Goal: Information Seeking & Learning: Find specific fact

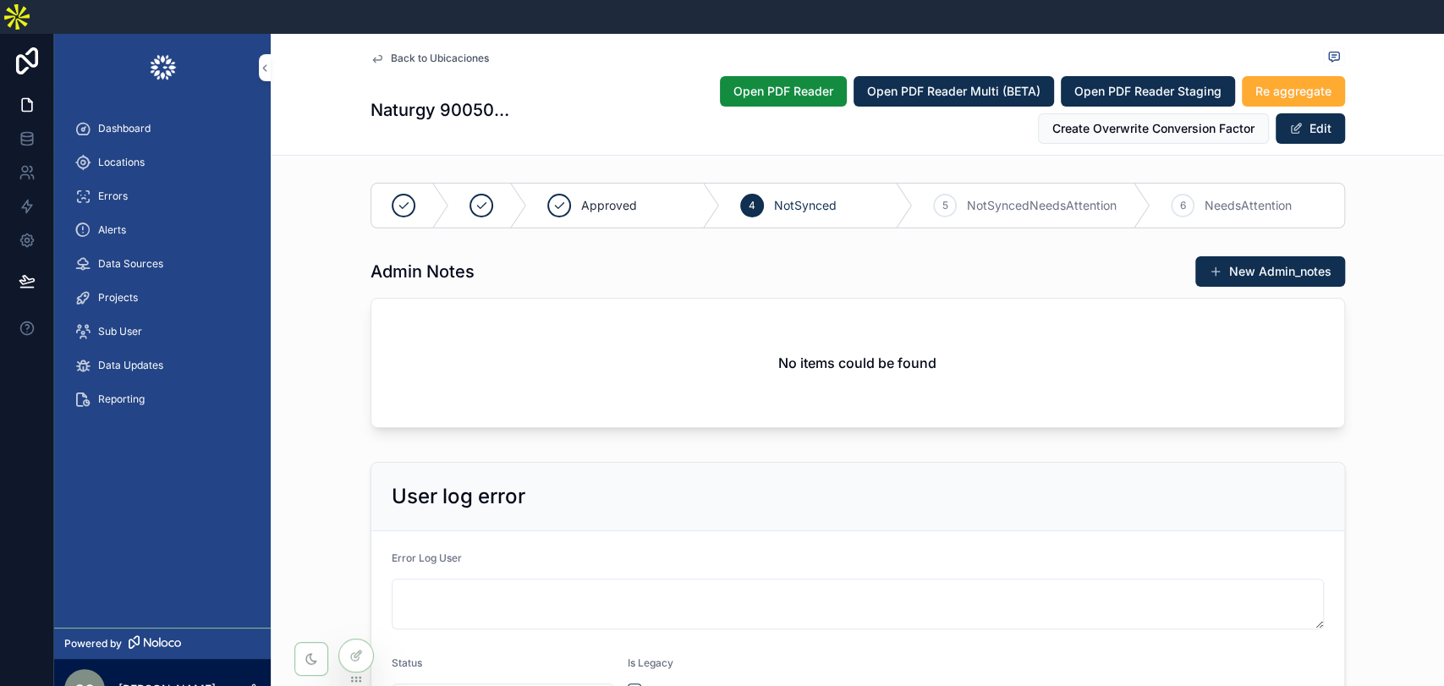
click at [112, 156] on span "Locations" at bounding box center [121, 163] width 47 height 14
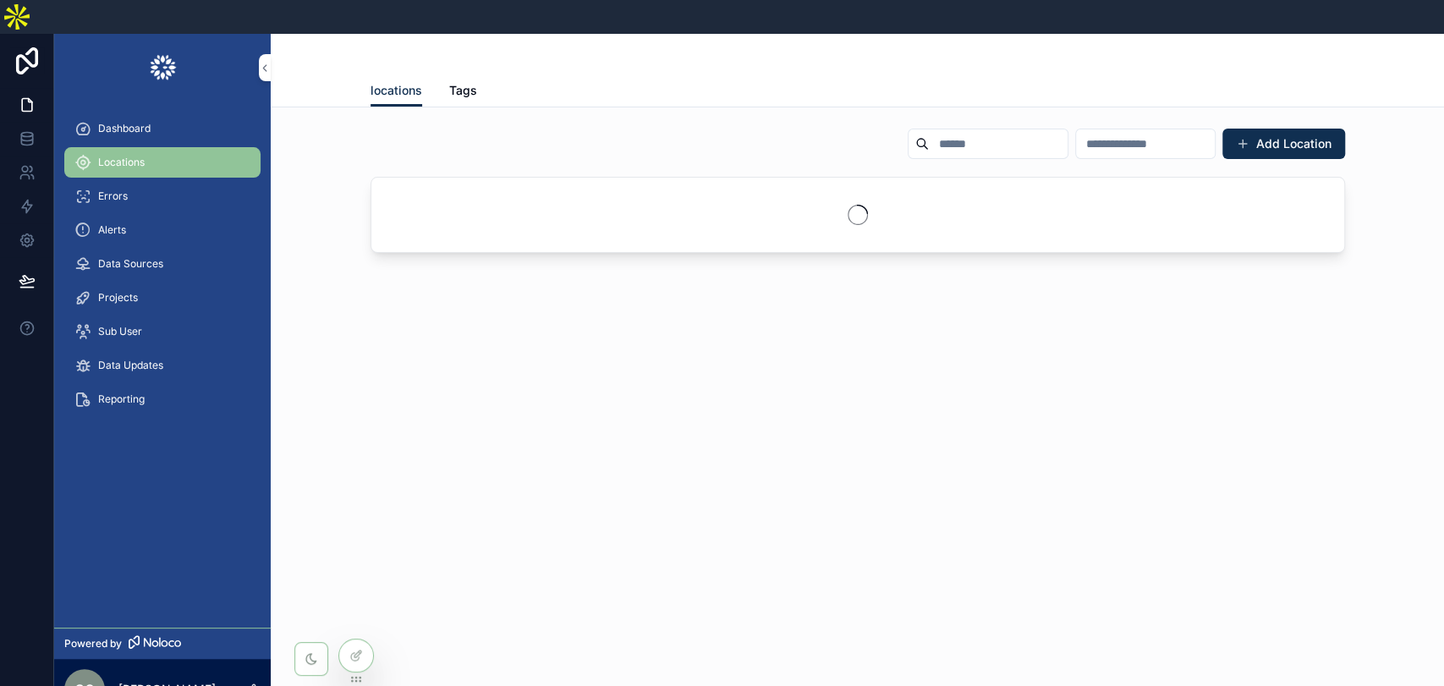
drag, startPoint x: 870, startPoint y: 91, endPoint x: 879, endPoint y: 103, distance: 15.1
click at [870, 121] on div "Add Location" at bounding box center [857, 193] width 1146 height 145
click at [929, 132] on input "scrollable content" at bounding box center [998, 144] width 139 height 24
paste input "**********"
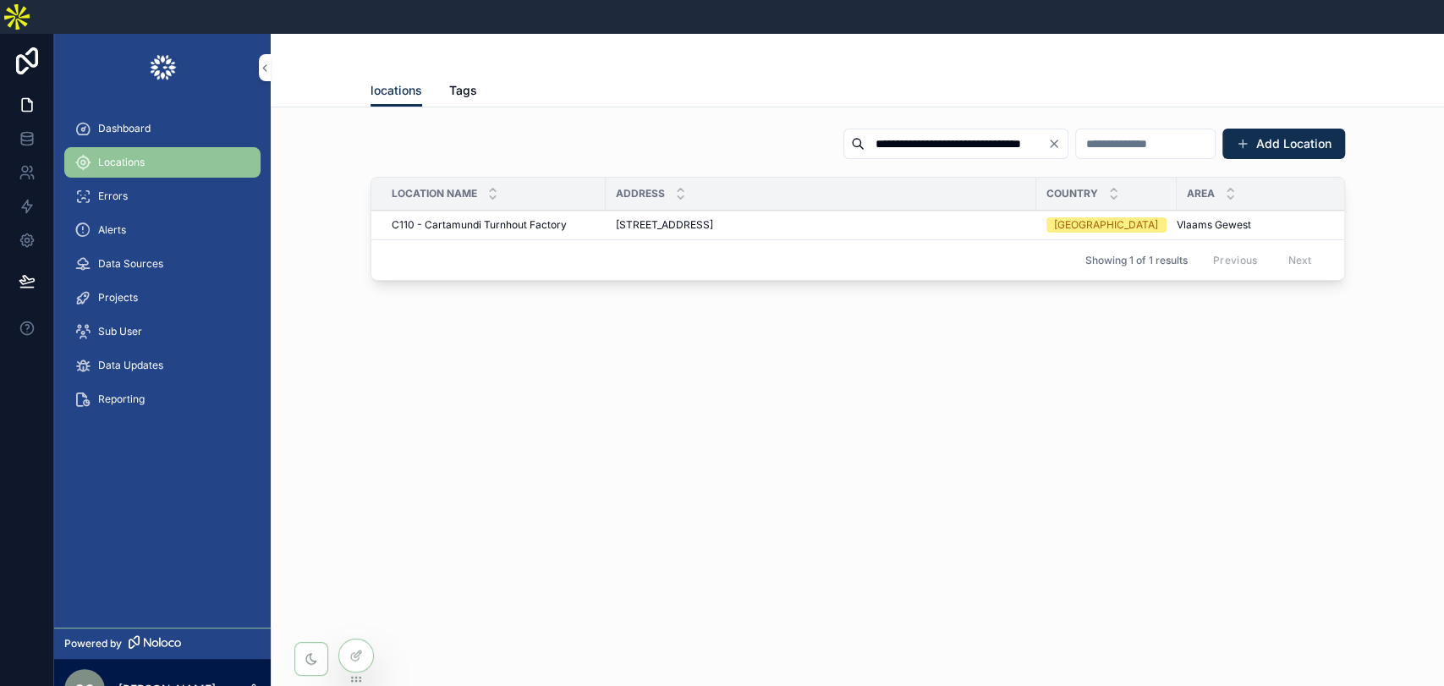
type input "**********"
click at [713, 218] on span "Visbeekstraat 22, 2300 Turnhout, Belgium" at bounding box center [664, 225] width 97 height 14
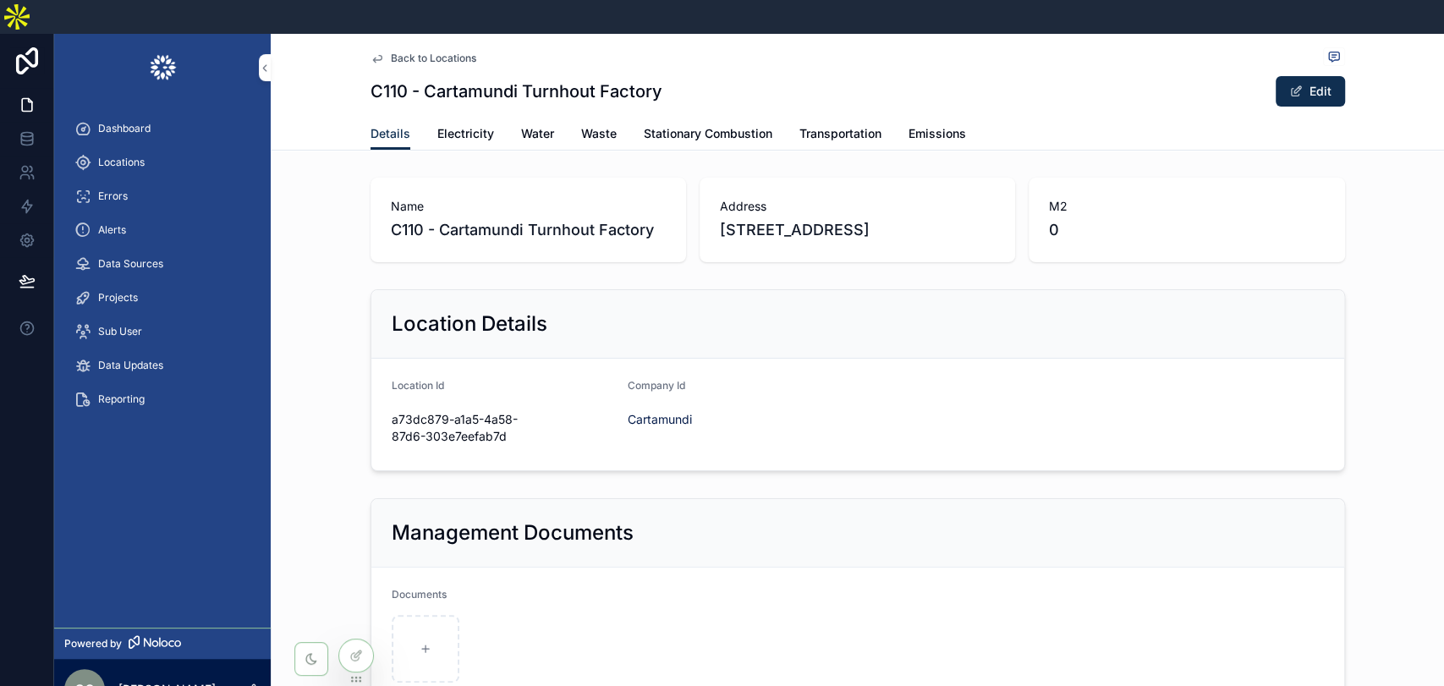
click at [452, 125] on span "Electricity" at bounding box center [465, 133] width 57 height 17
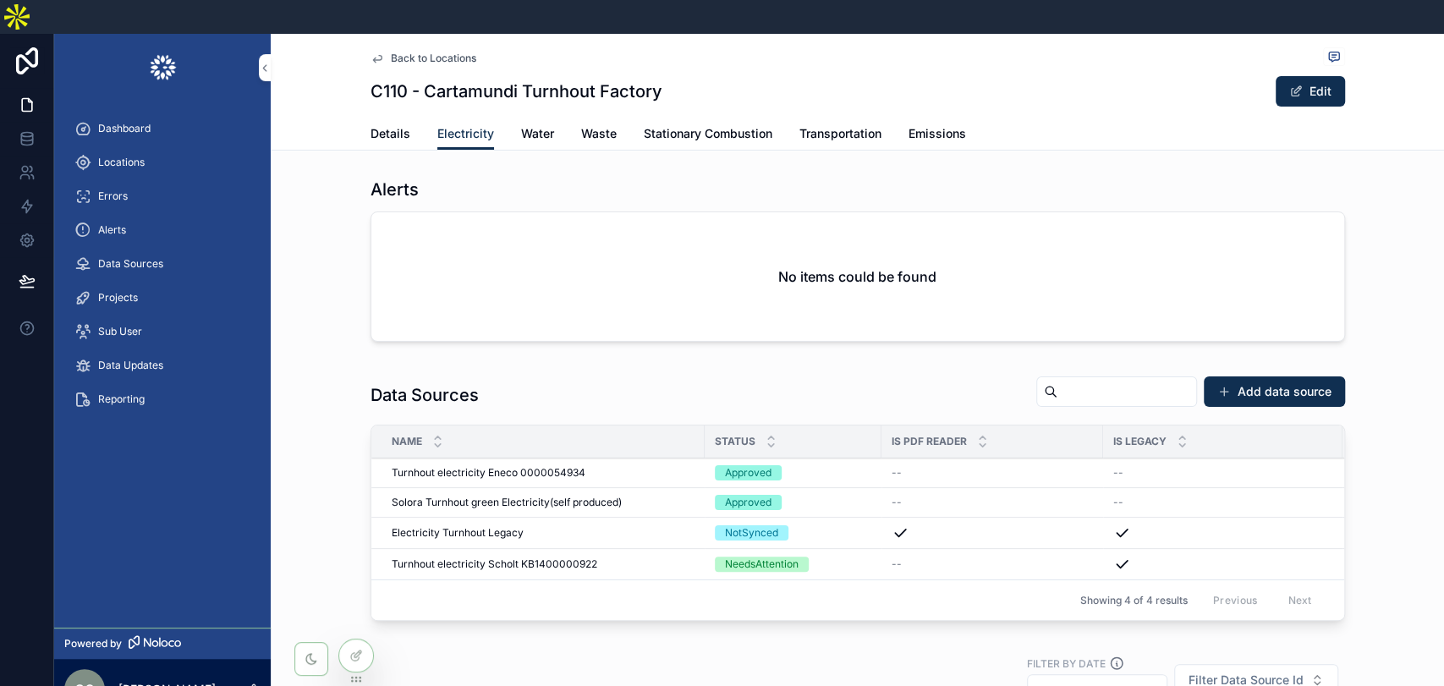
click at [490, 496] on span "Solora Turnhout green Electricity(self produced)" at bounding box center [507, 503] width 230 height 14
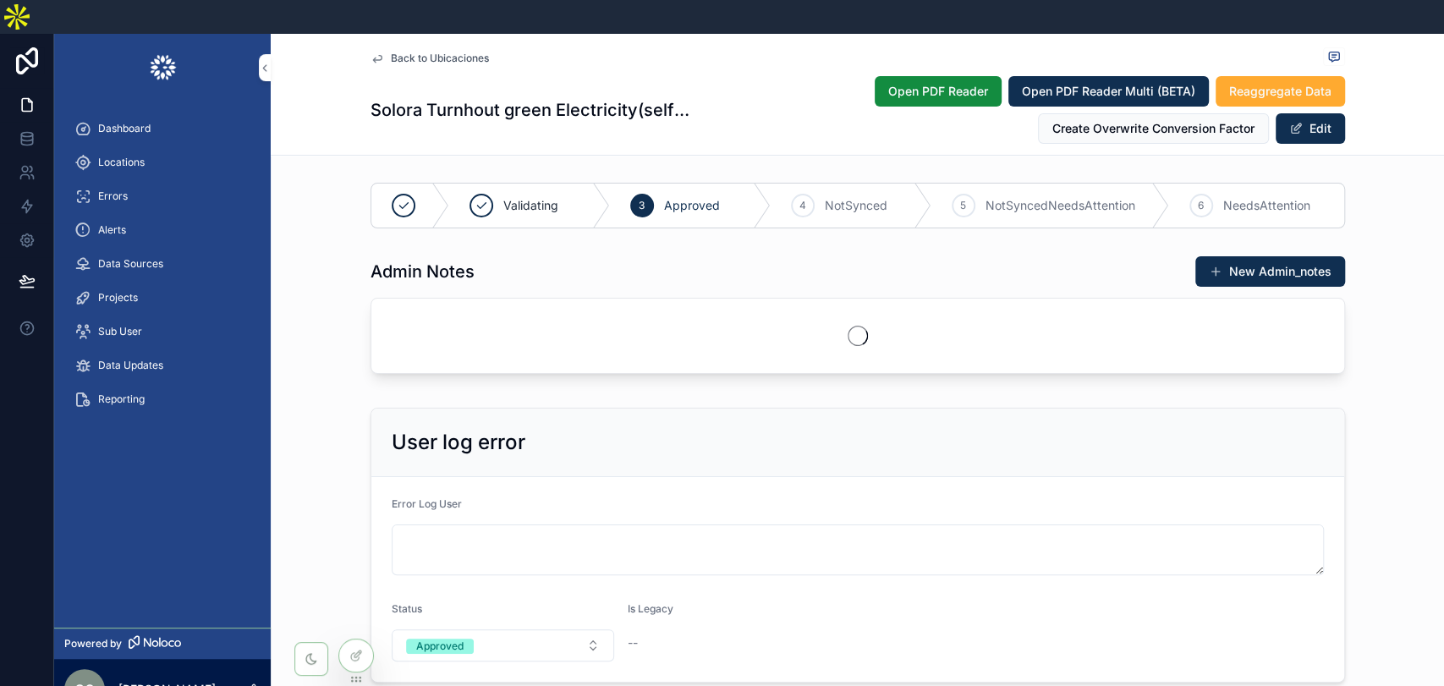
click at [924, 83] on span "Open PDF Reader" at bounding box center [938, 91] width 100 height 17
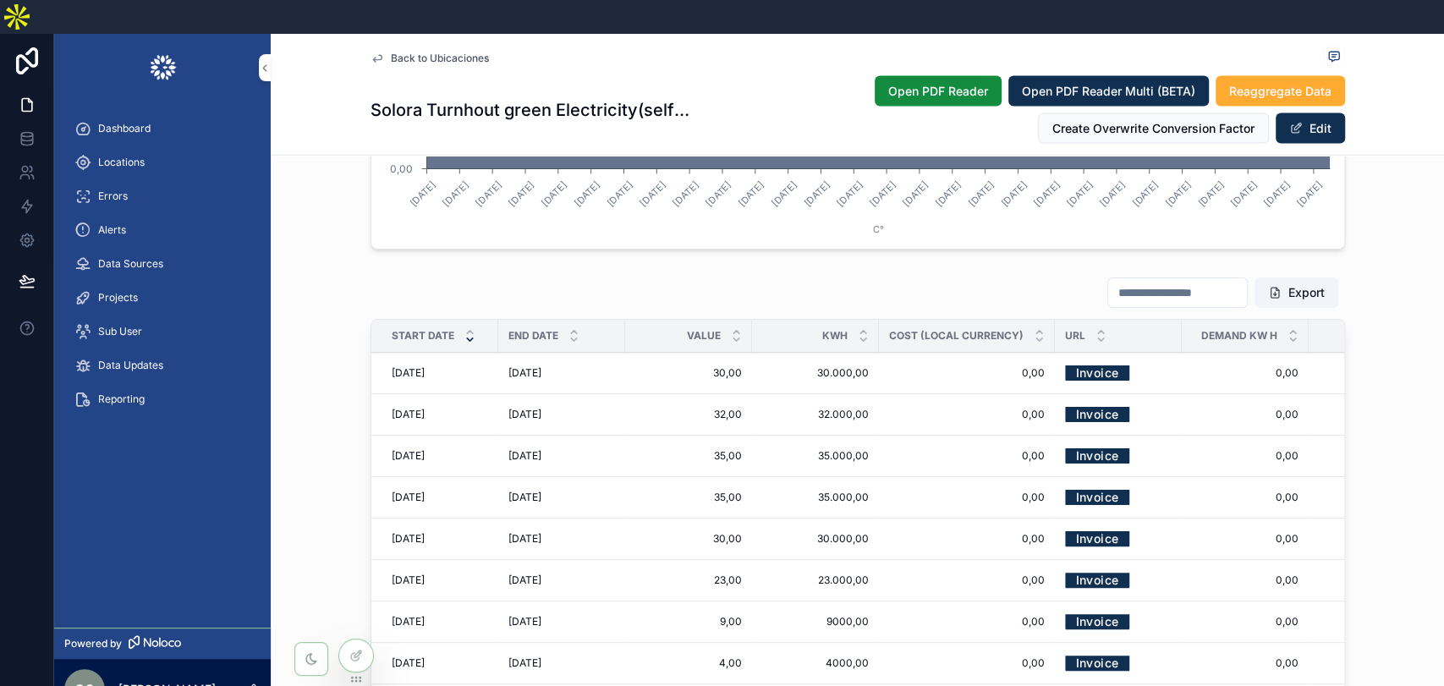
scroll to position [2626, 0]
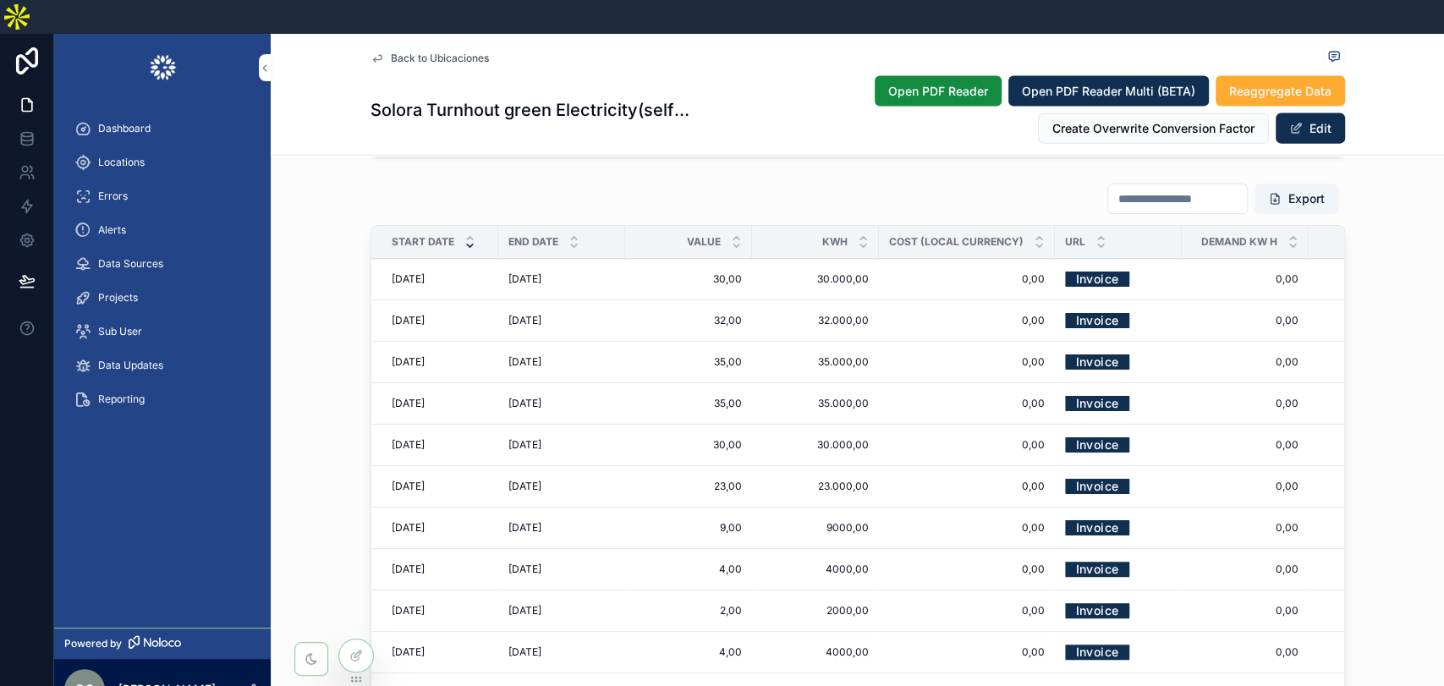
drag, startPoint x: 146, startPoint y: 126, endPoint x: 134, endPoint y: 131, distance: 13.7
click at [134, 156] on span "Locations" at bounding box center [121, 163] width 47 height 14
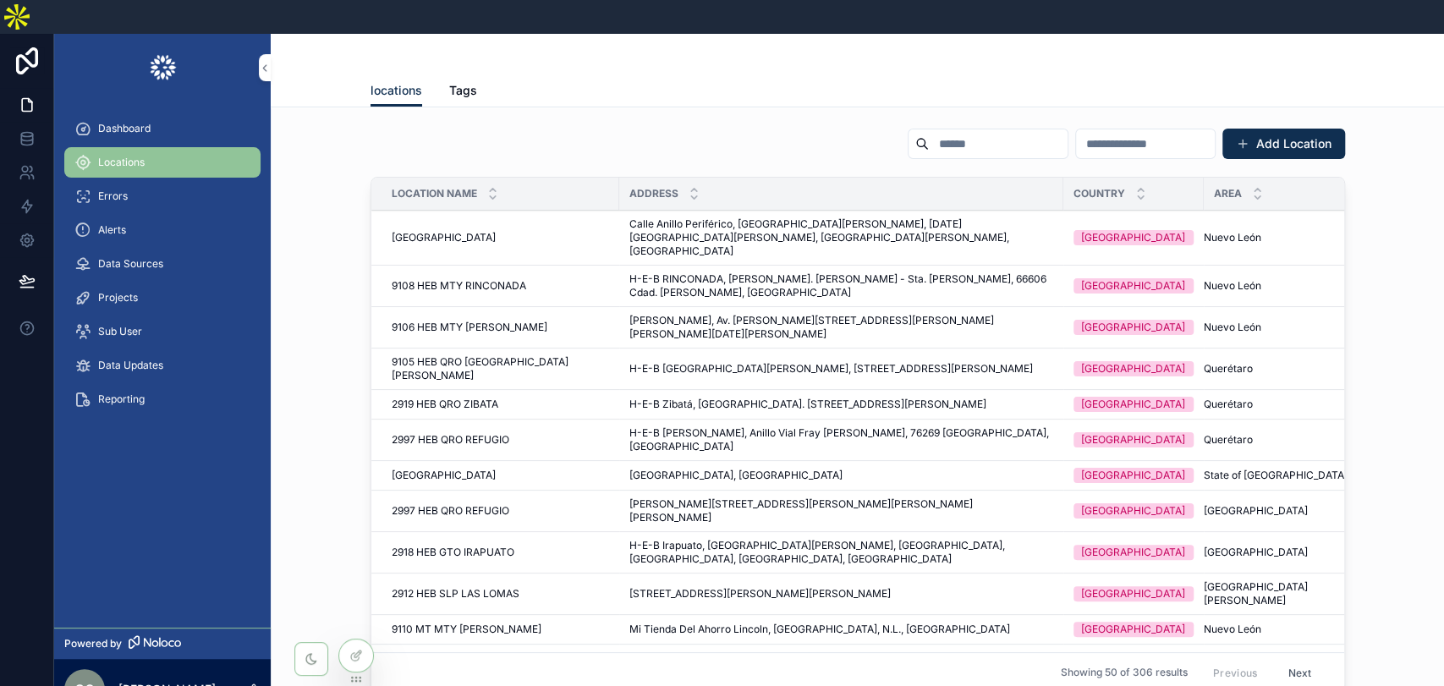
click at [929, 132] on input "scrollable content" at bounding box center [998, 144] width 139 height 24
paste input "**********"
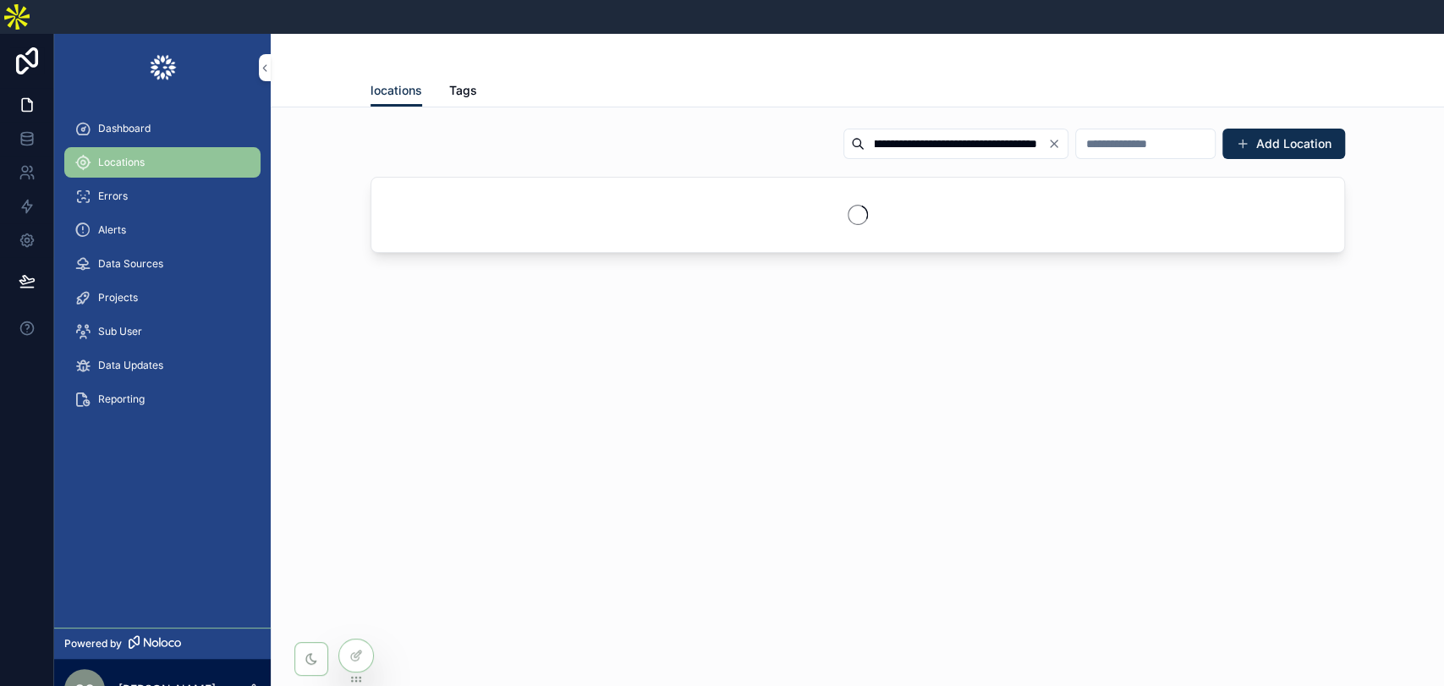
type input "**********"
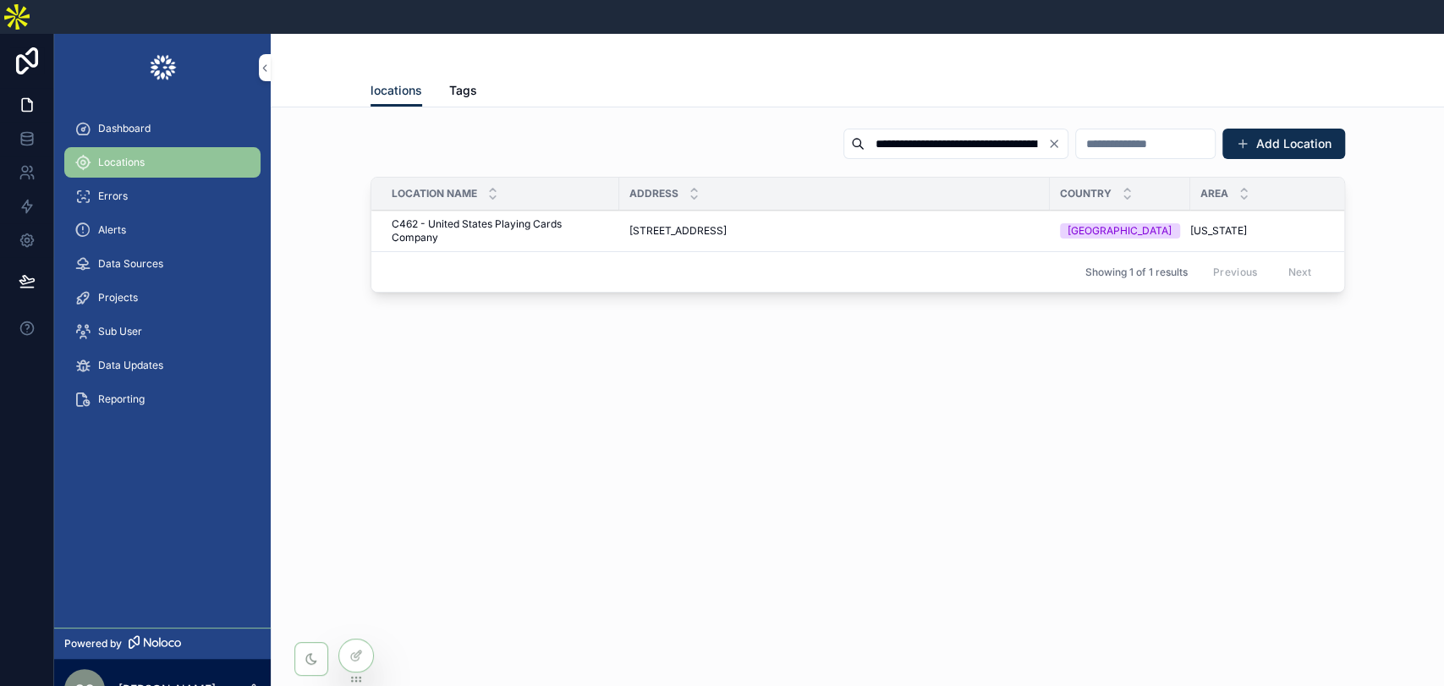
click at [727, 224] on span "300 Gap Way, Erlanger, KY 41018, USA" at bounding box center [677, 231] width 97 height 14
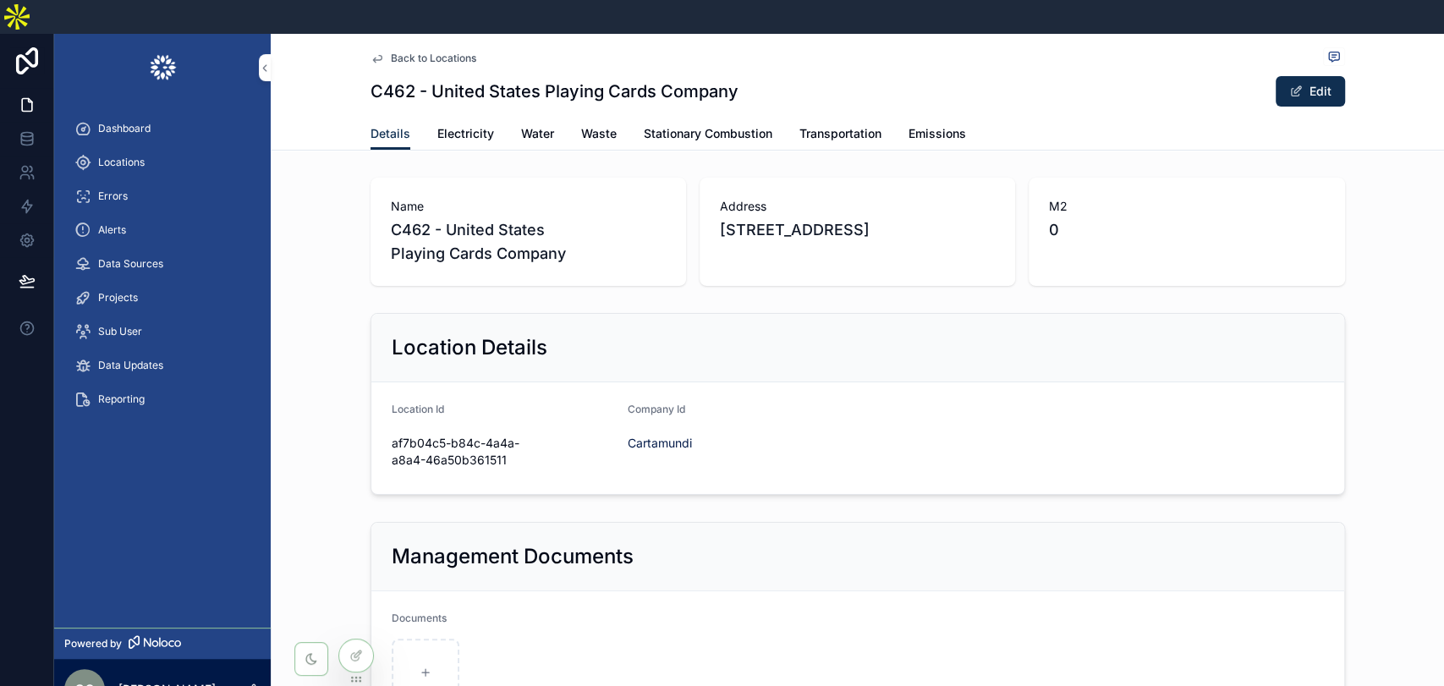
click at [458, 125] on span "Electricity" at bounding box center [465, 133] width 57 height 17
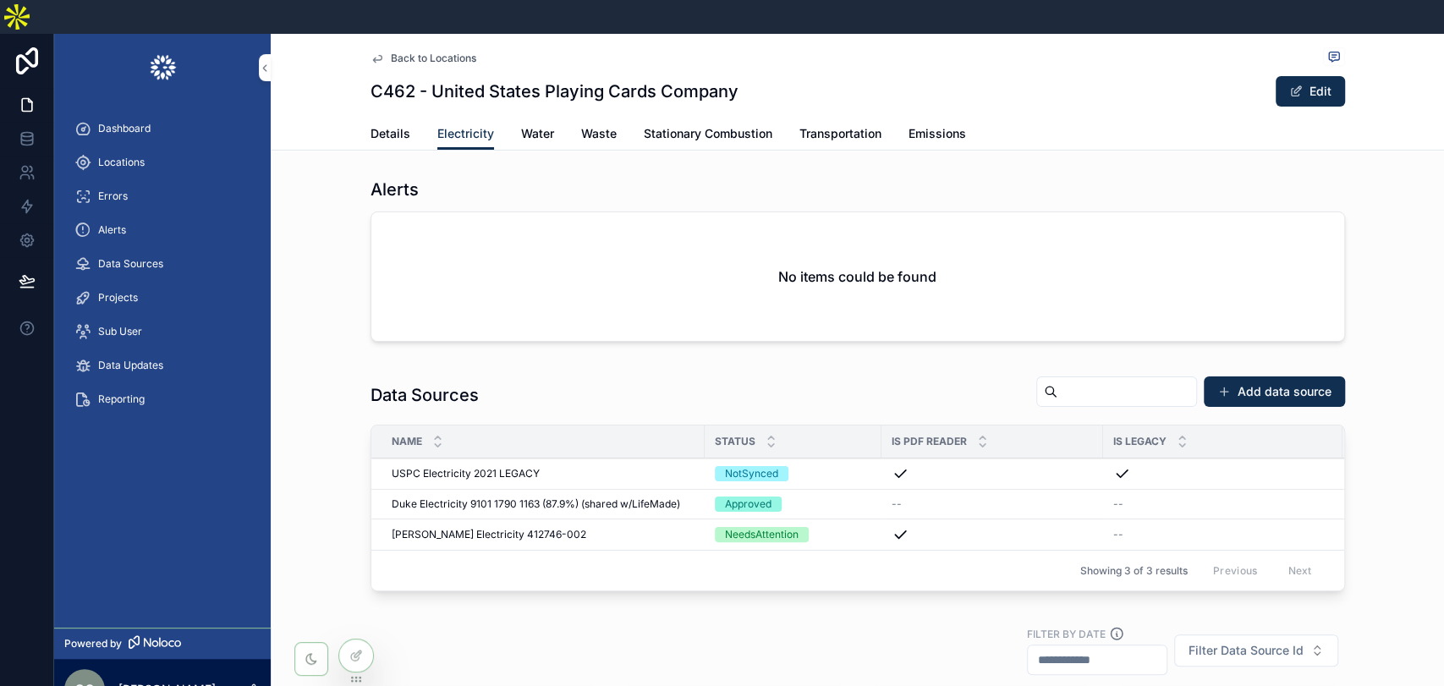
click at [500, 497] on span "Duke Electricity 9101 1790 1163 (87.9%) (shared w/LifeMade)" at bounding box center [536, 504] width 288 height 14
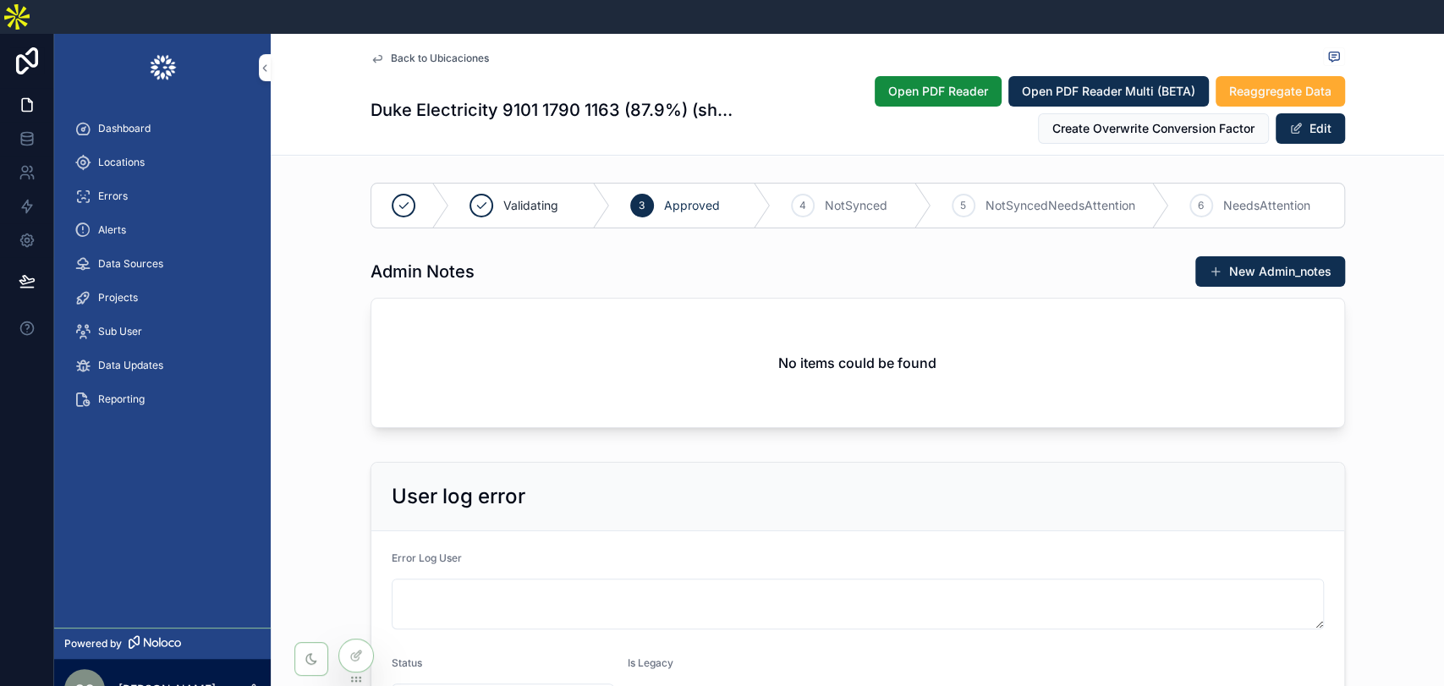
click at [1402, 337] on div "Admin Notes New Admin_notes No items could be found" at bounding box center [857, 345] width 1173 height 193
drag, startPoint x: 927, startPoint y: 51, endPoint x: 892, endPoint y: 4, distance: 58.5
click at [927, 83] on span "Open PDF Reader" at bounding box center [938, 91] width 100 height 17
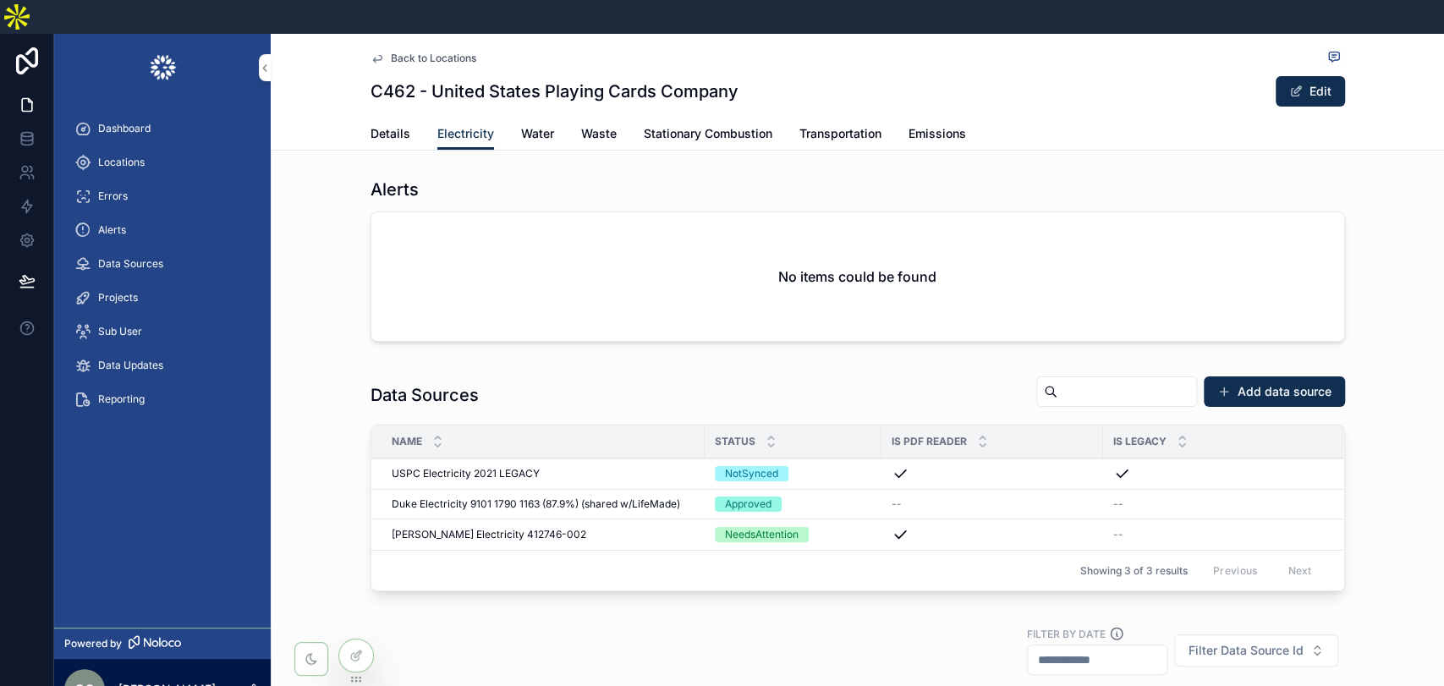
click at [743, 125] on span "Stationary Combustion" at bounding box center [708, 133] width 129 height 17
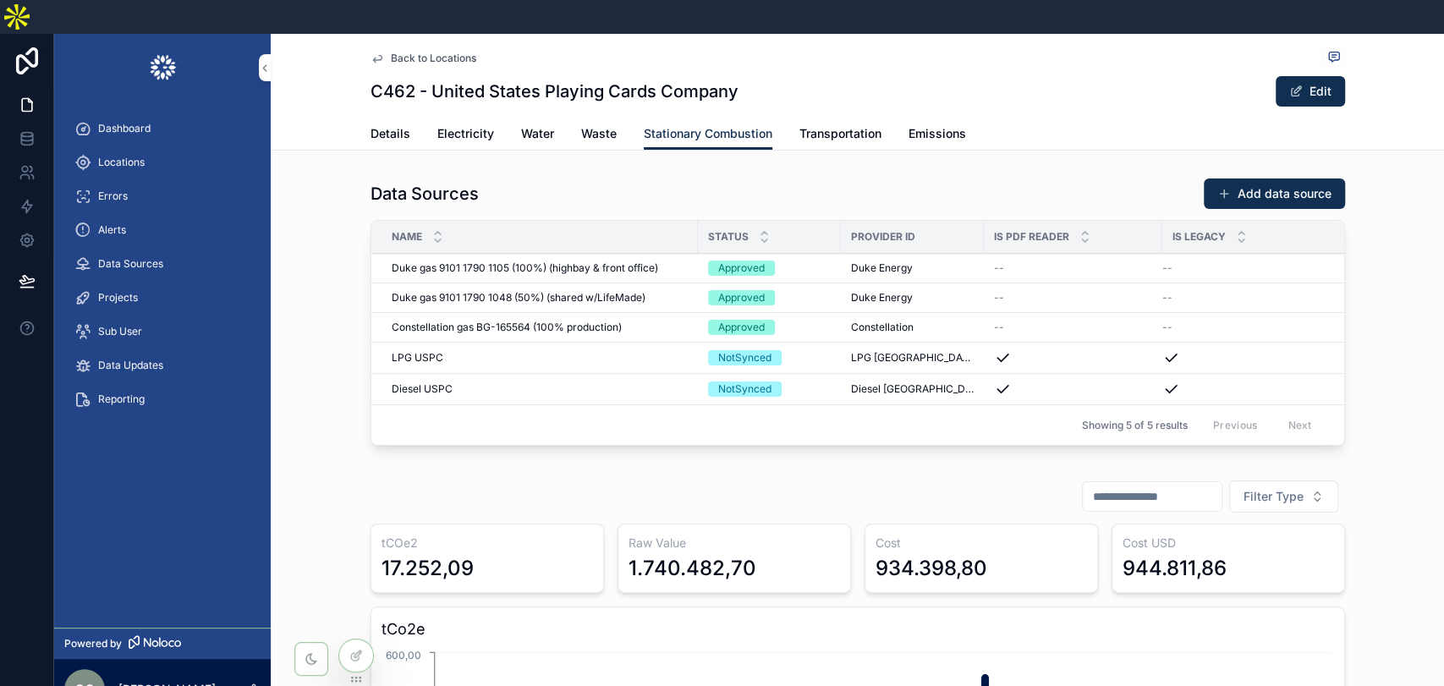
click at [559, 291] on span "Duke gas 9101 1790 1048 (50%) (shared w/LifeMade)" at bounding box center [519, 298] width 254 height 14
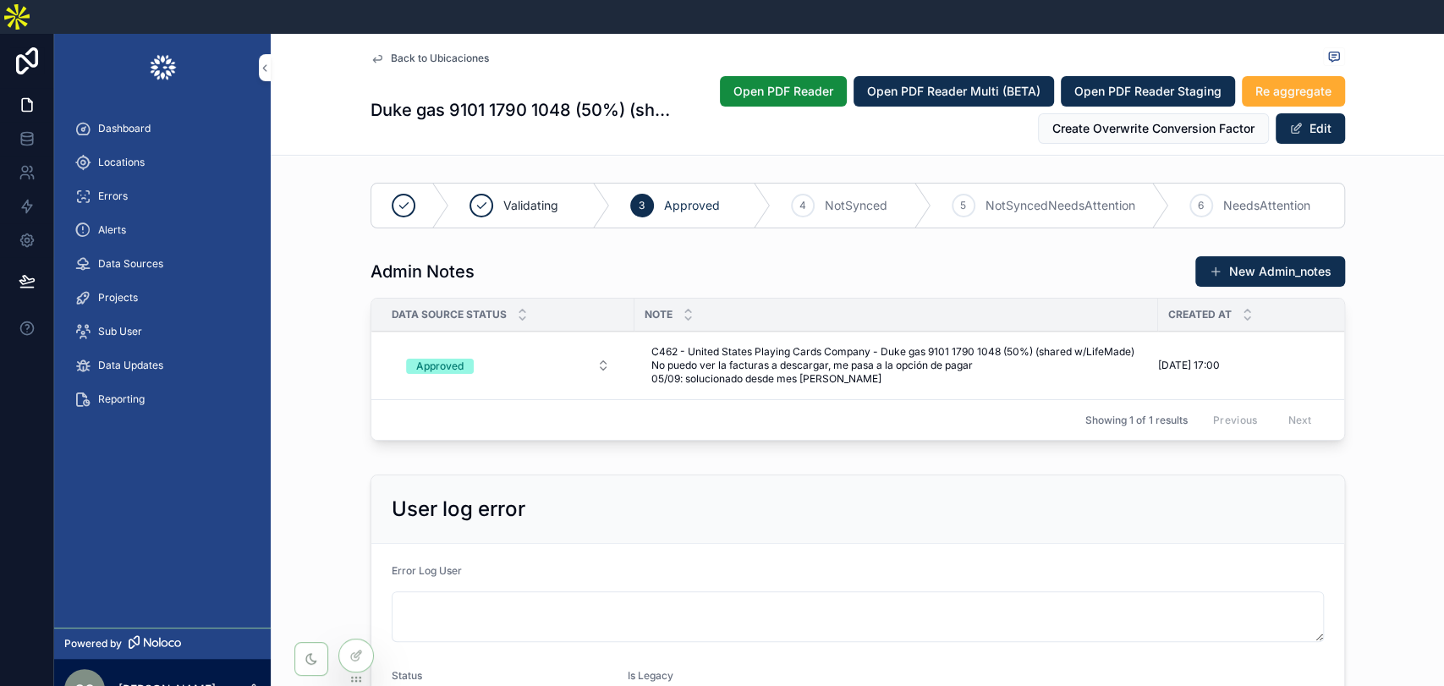
click at [1420, 398] on div "Admin Notes New Admin_notes Data Source Status Note Created at Approved C462 - …" at bounding box center [857, 352] width 1173 height 206
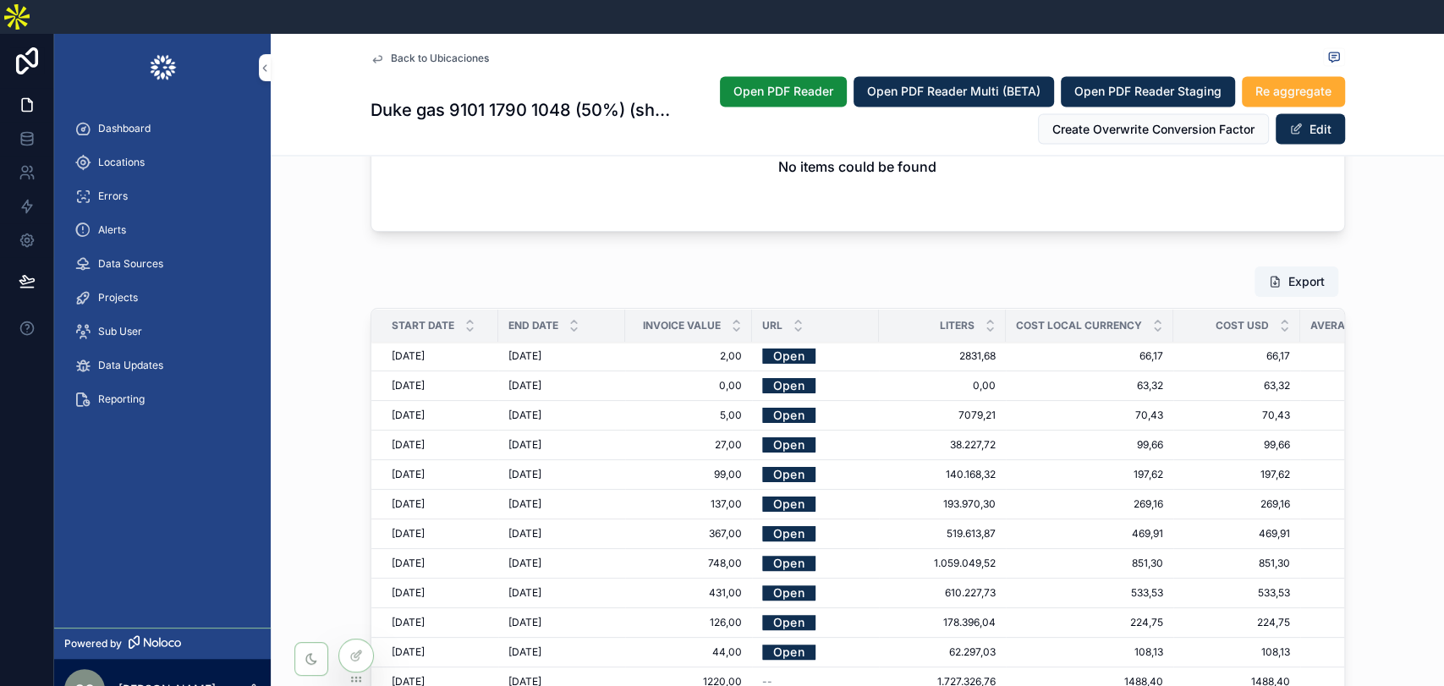
scroll to position [2161, 0]
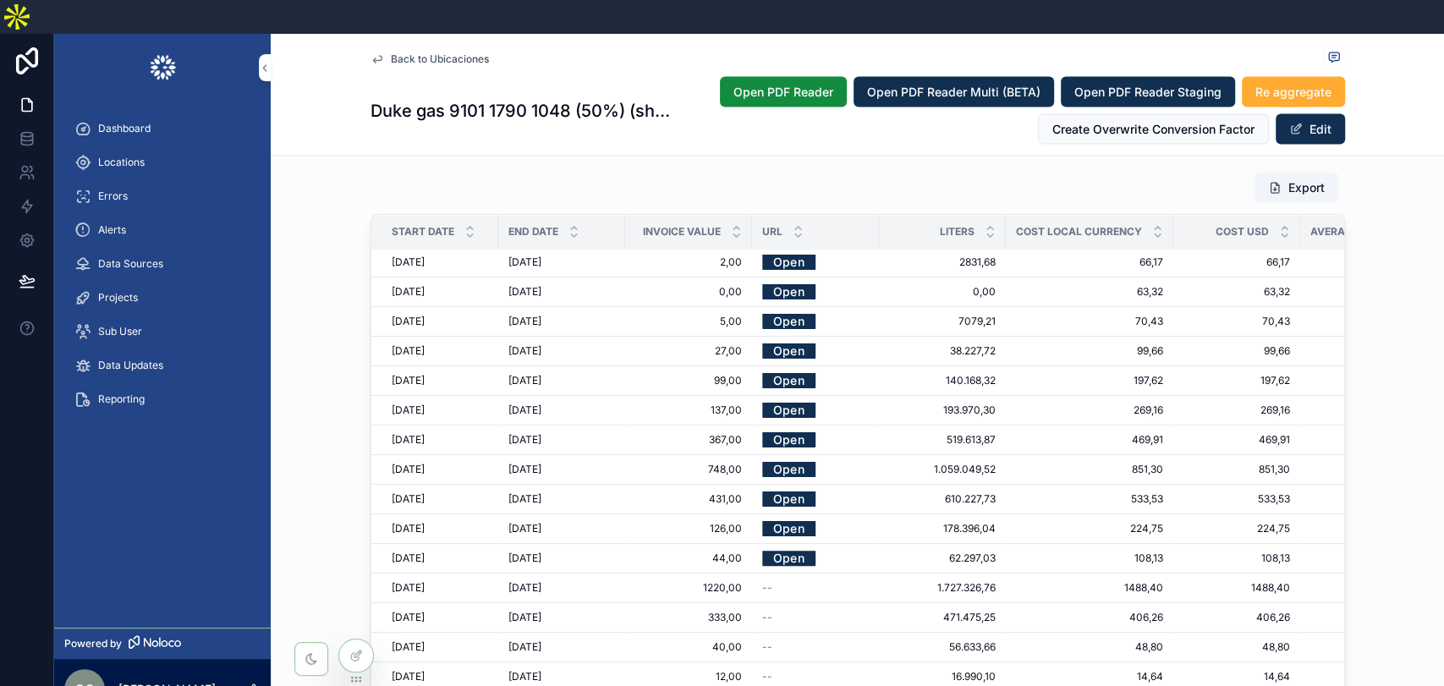
click at [778, 76] on button "Open PDF Reader" at bounding box center [783, 91] width 127 height 30
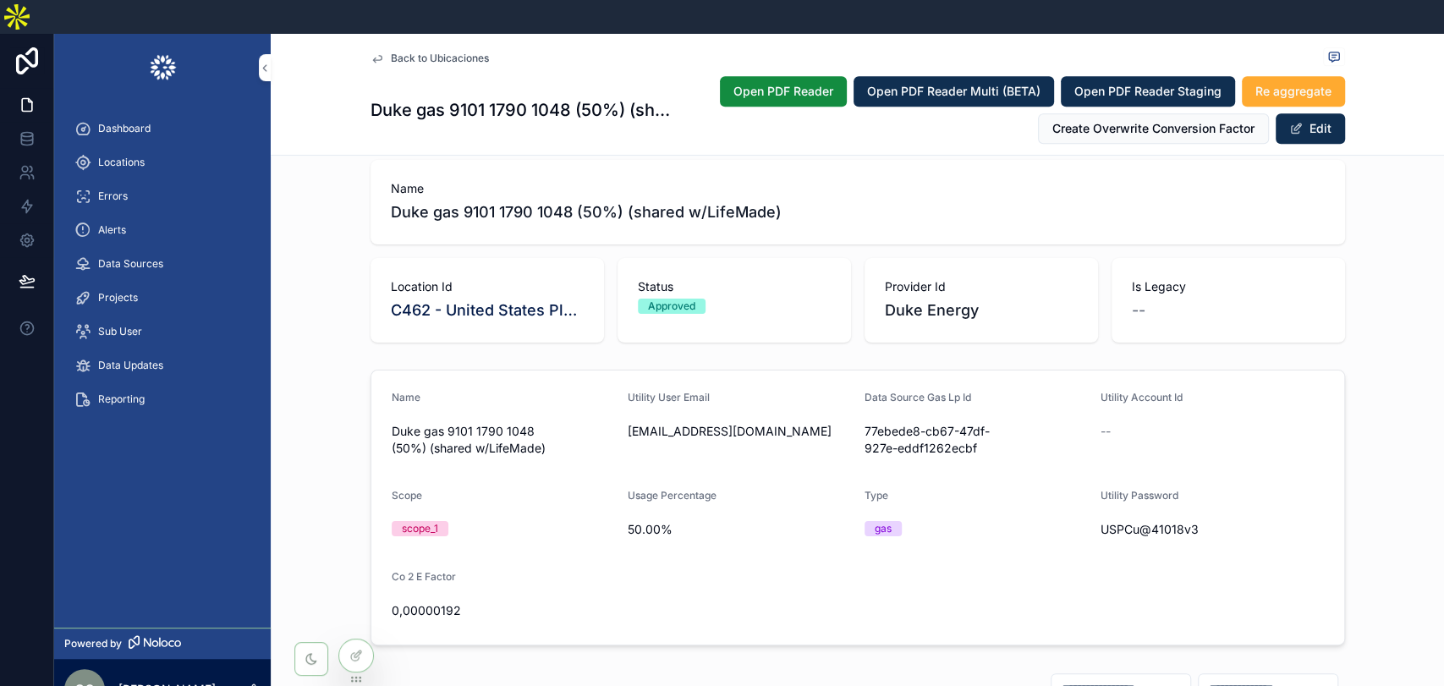
scroll to position [376, 0]
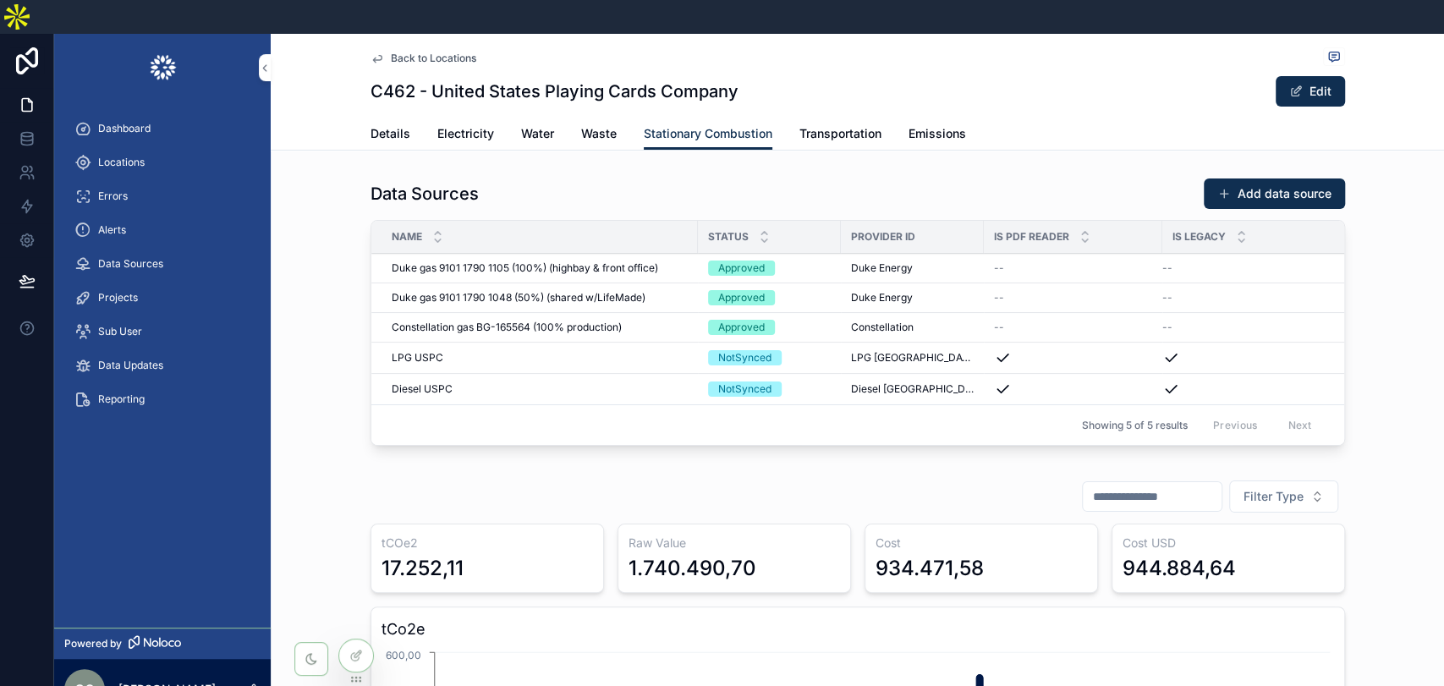
click at [507, 261] on span "Duke gas 9101 1790 1105 (100%) (highbay & front office)" at bounding box center [525, 268] width 266 height 14
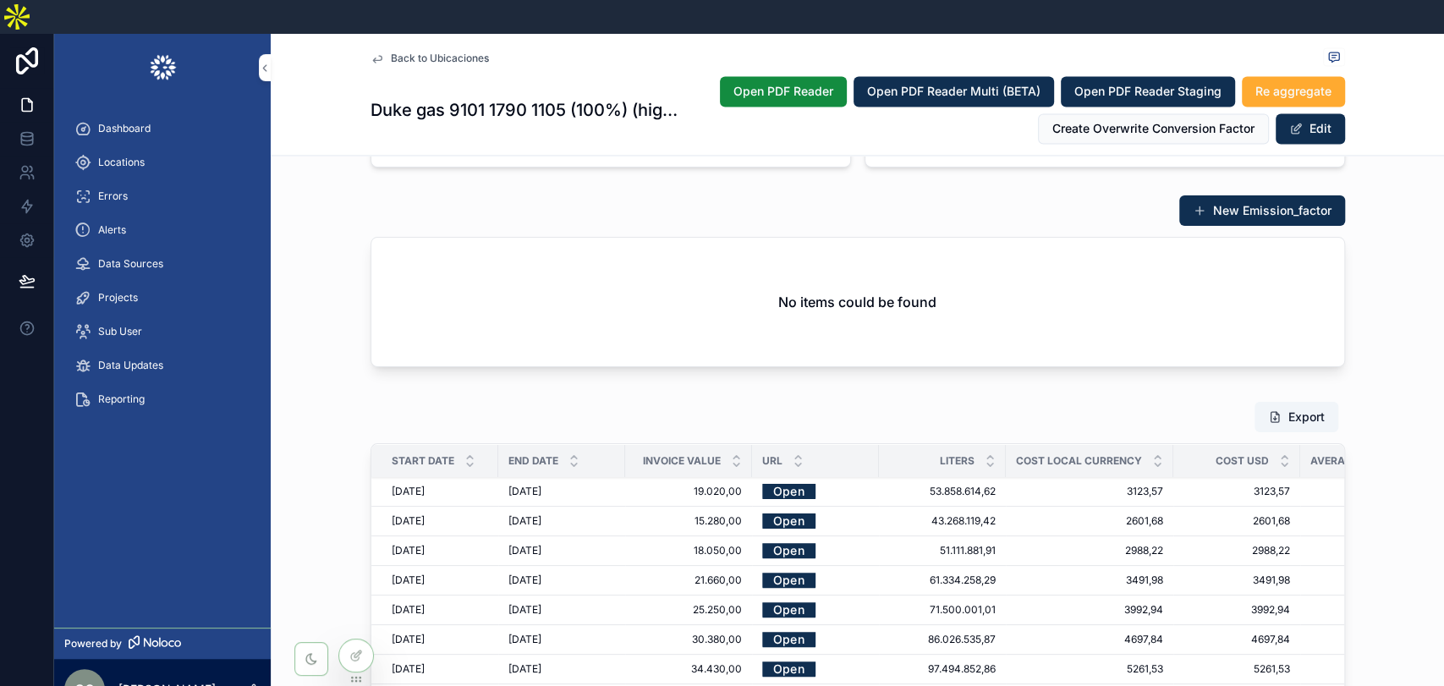
scroll to position [2067, 0]
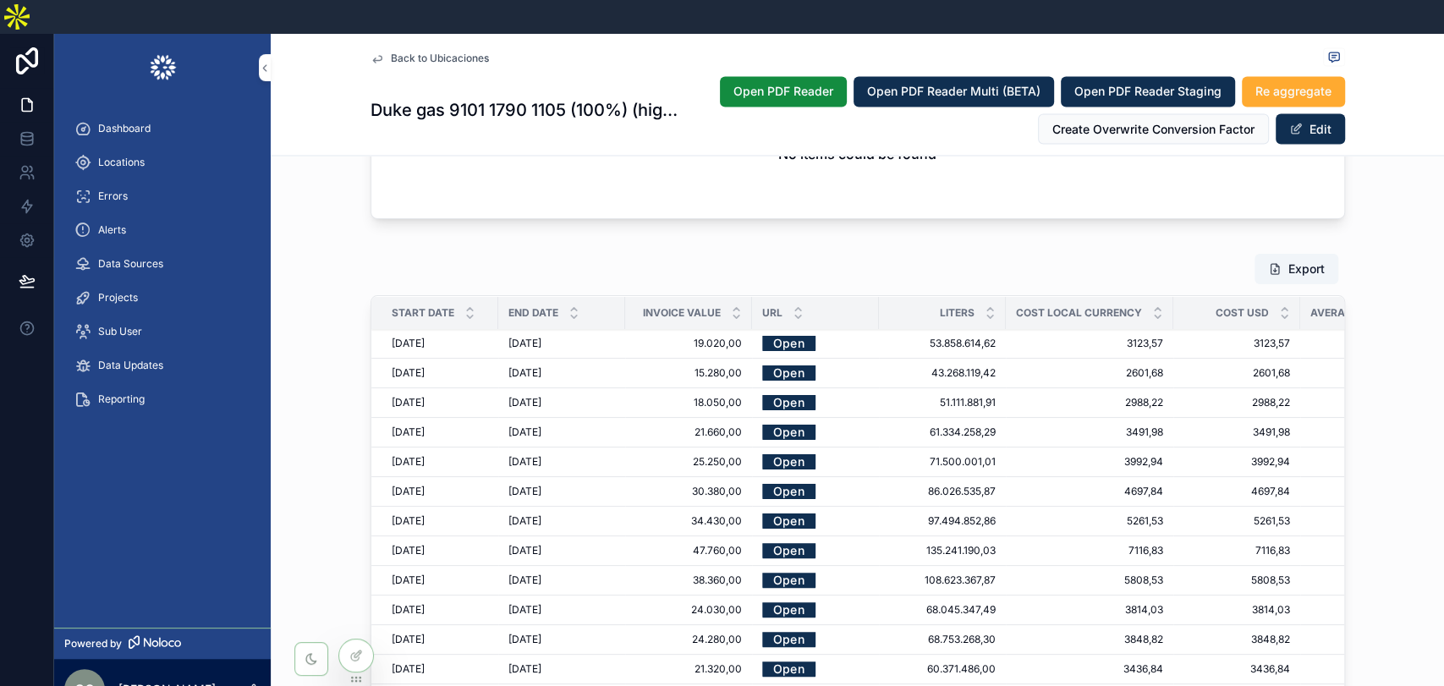
click at [152, 149] on div "Locations" at bounding box center [162, 162] width 176 height 27
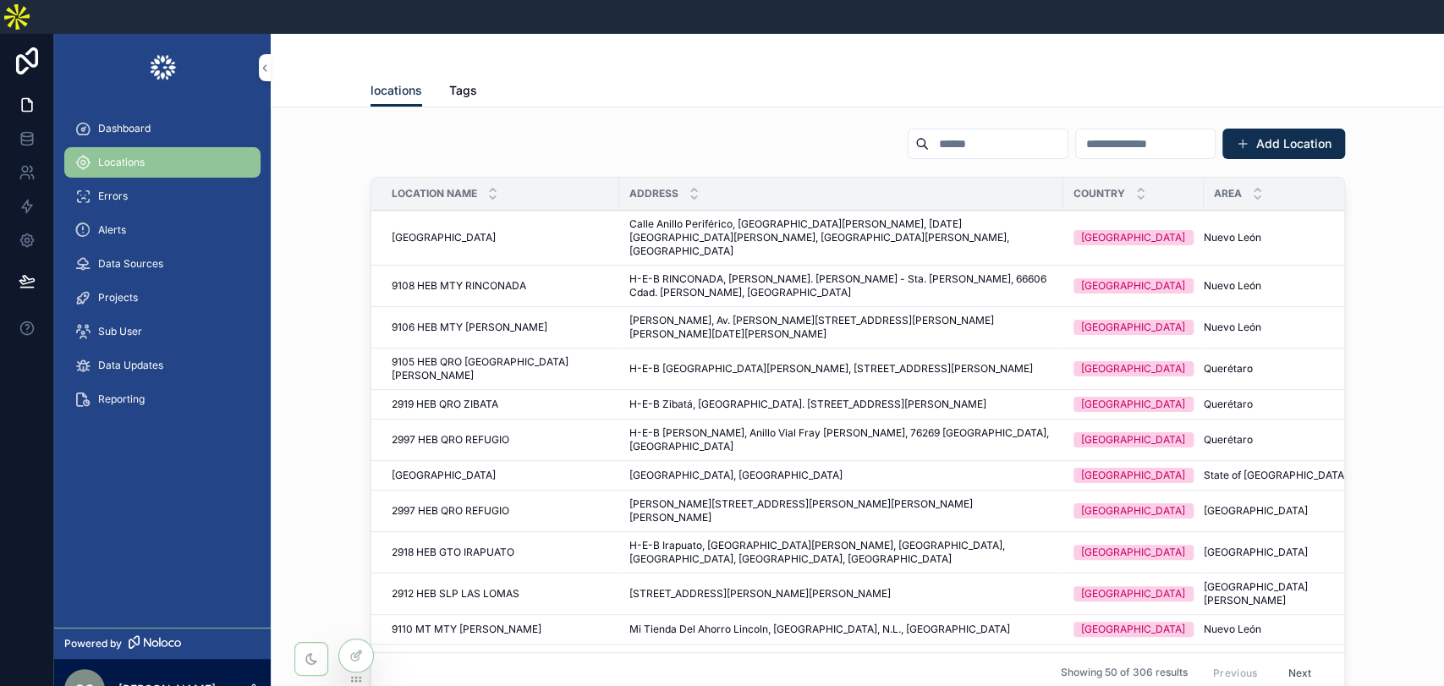
click at [929, 132] on input "scrollable content" at bounding box center [998, 144] width 139 height 24
paste input "**********"
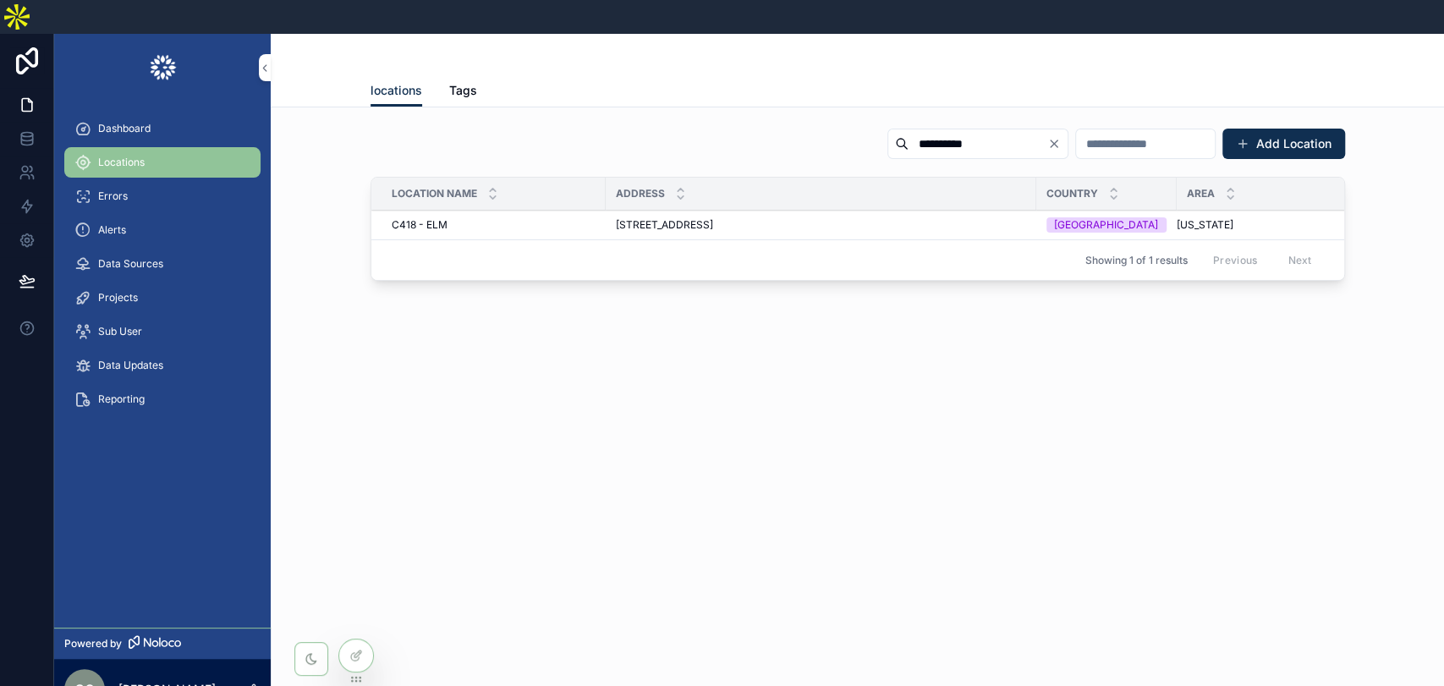
type input "**********"
click at [758, 211] on td "[STREET_ADDRESS] [STREET_ADDRESS]" at bounding box center [821, 226] width 431 height 30
click at [713, 218] on span "[STREET_ADDRESS]" at bounding box center [664, 225] width 97 height 14
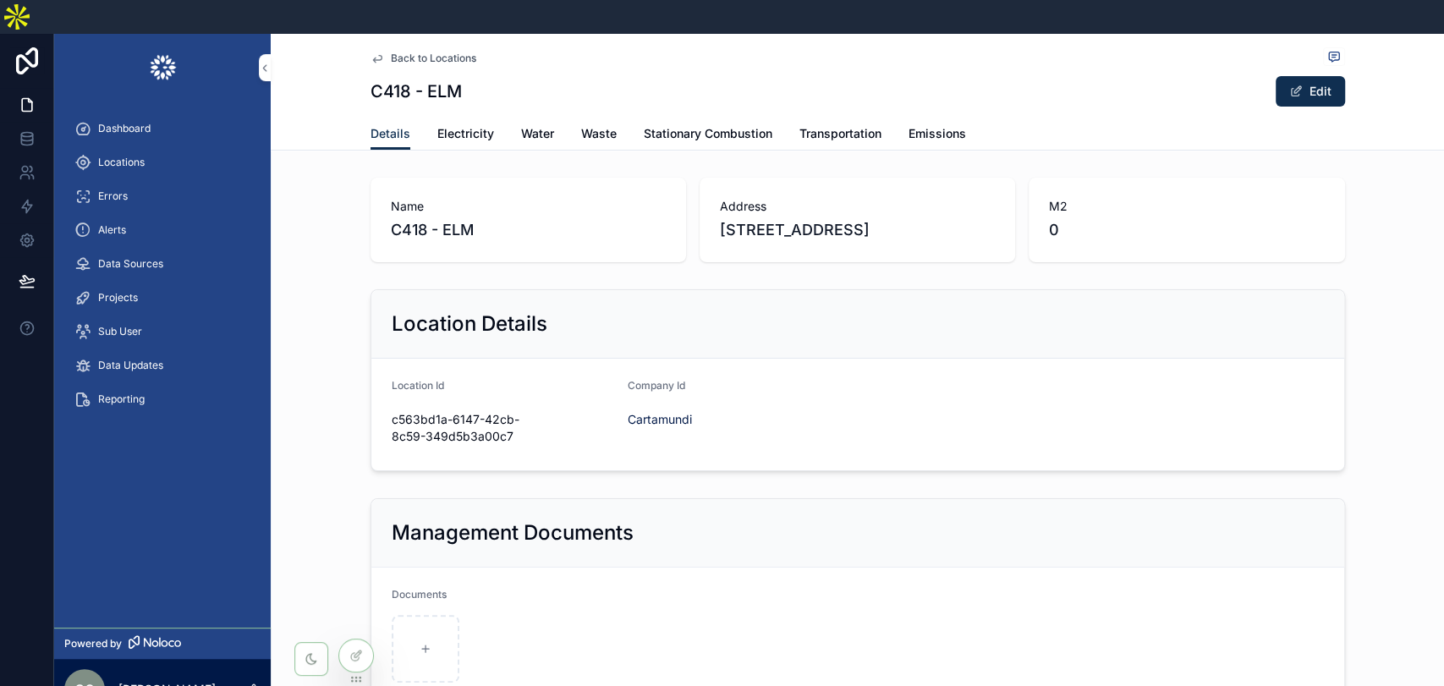
click at [453, 125] on span "Electricity" at bounding box center [465, 133] width 57 height 17
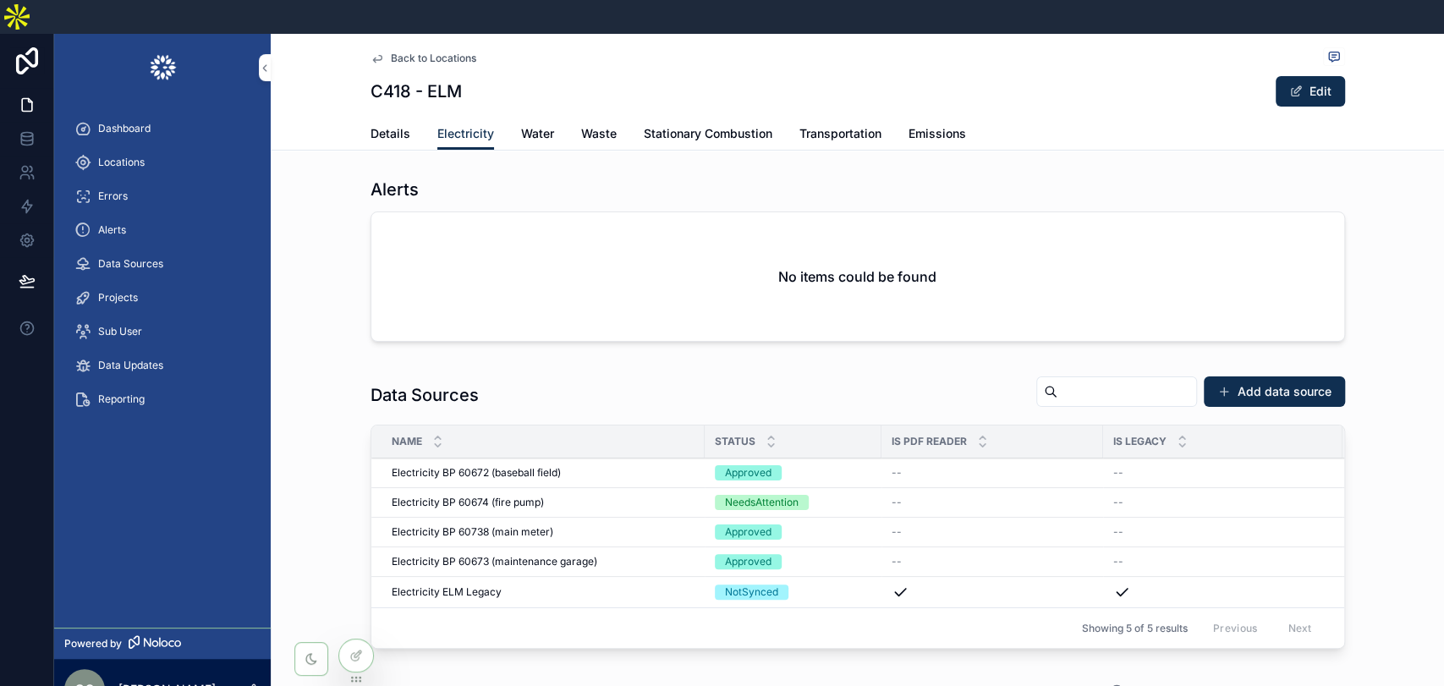
click at [494, 555] on span "Electricity BP 60673 (maintenance garage)" at bounding box center [495, 562] width 206 height 14
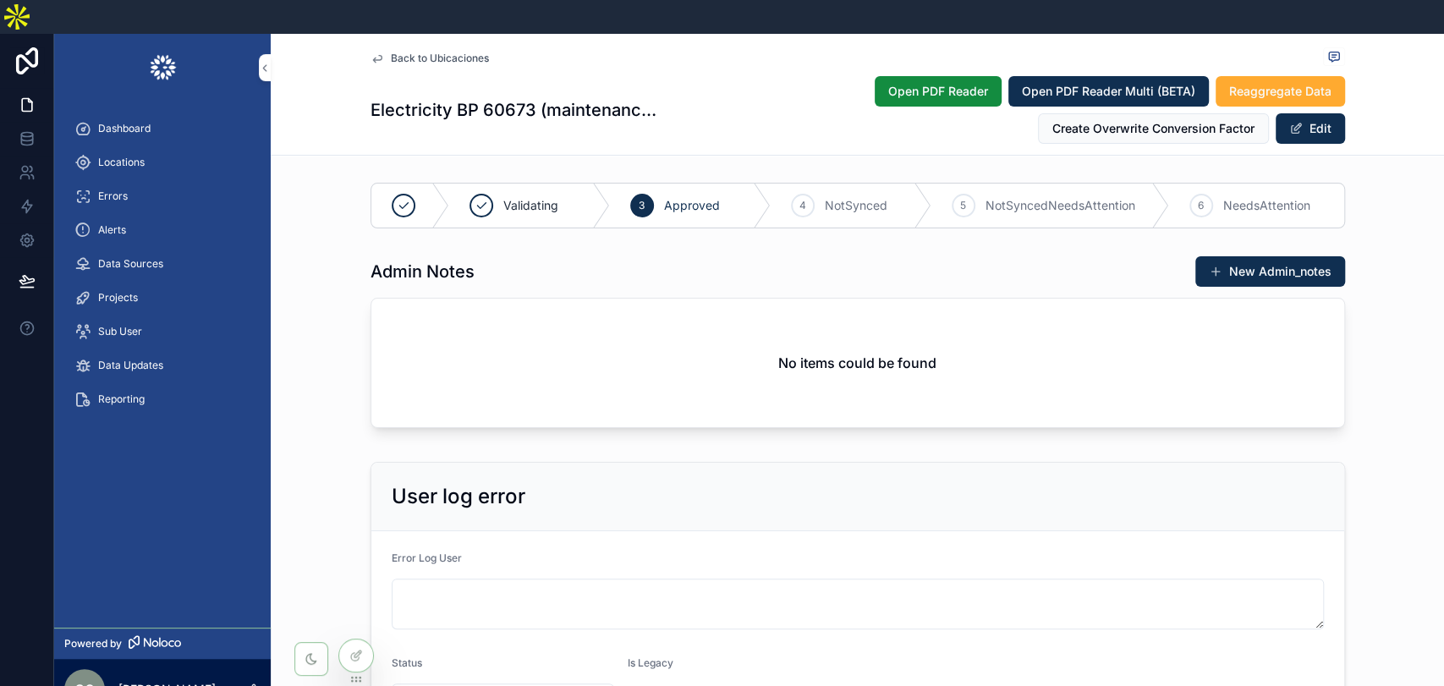
click at [1390, 455] on div "User log error Error Log User Status Approved Is Legacy --" at bounding box center [857, 599] width 1173 height 288
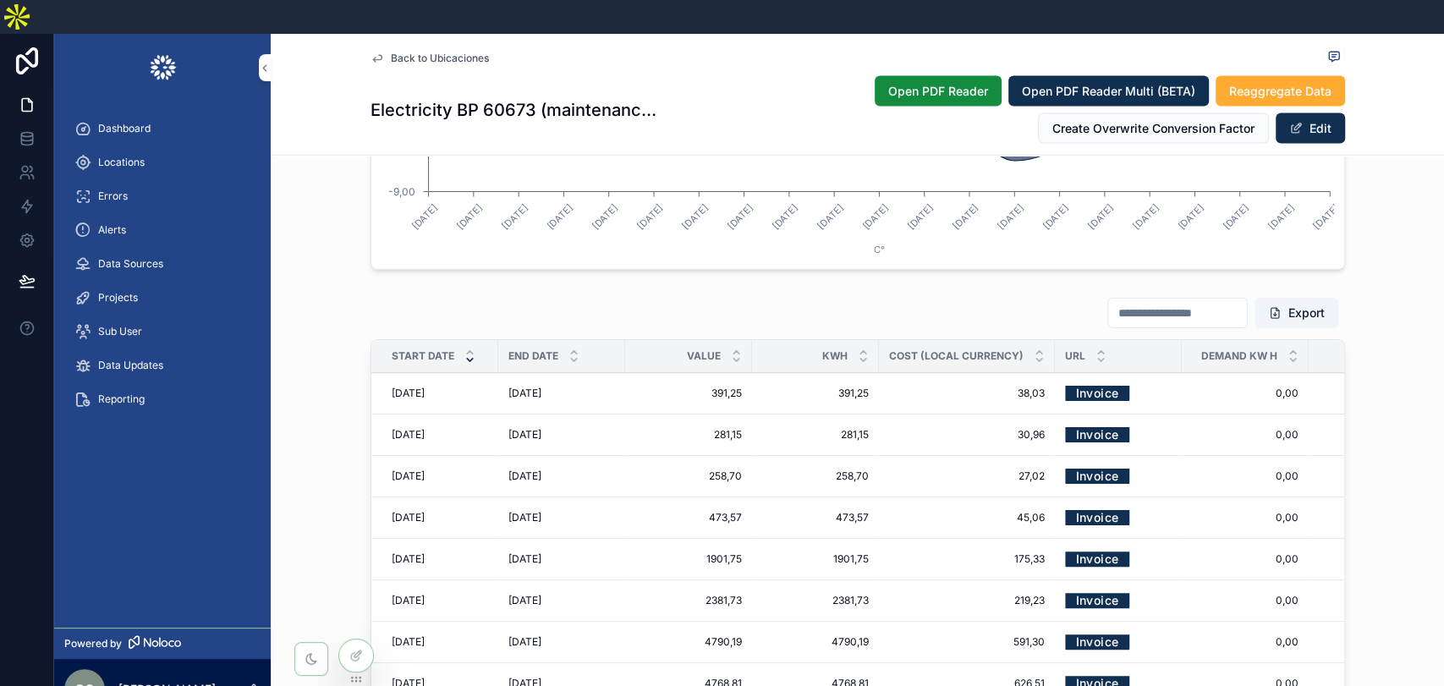
click at [1402, 353] on div "Export Start Date End Date Value kwh Cost (Local Currency) Url Demand Kw H Cost…" at bounding box center [857, 579] width 1173 height 579
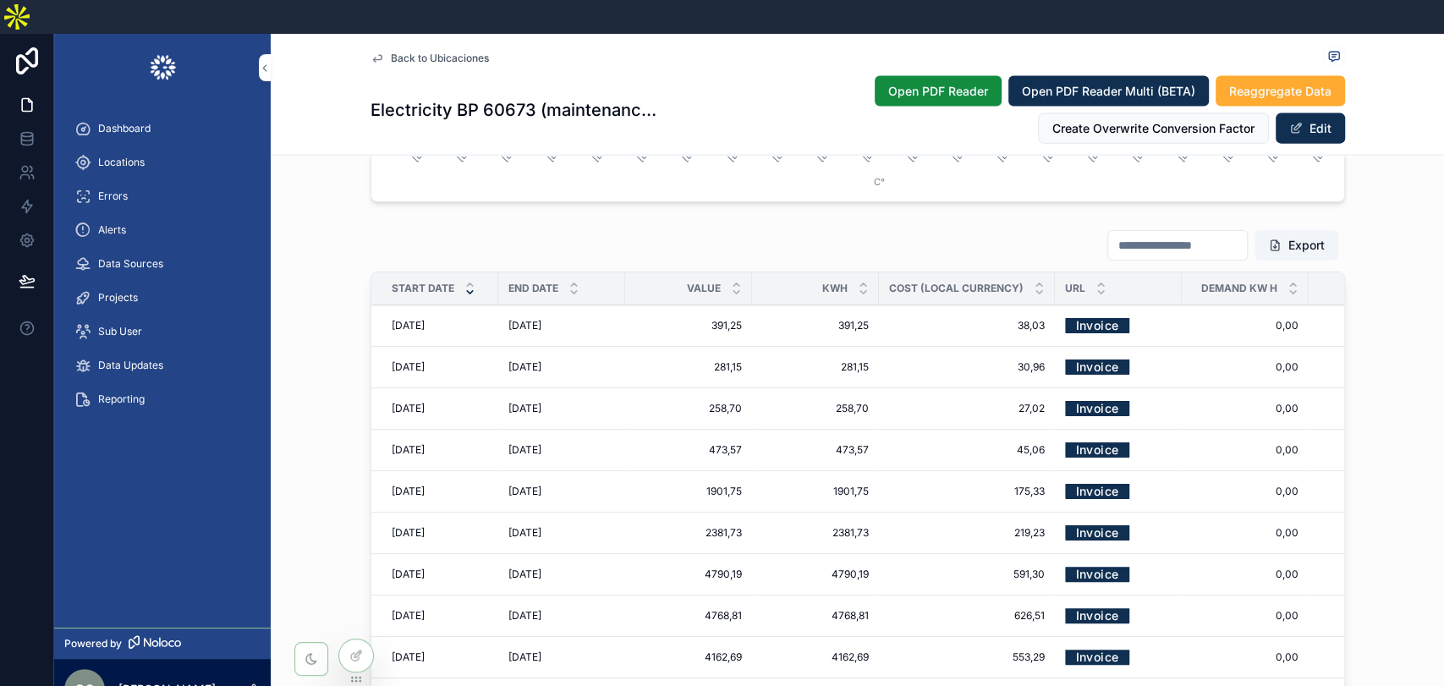
scroll to position [2631, 0]
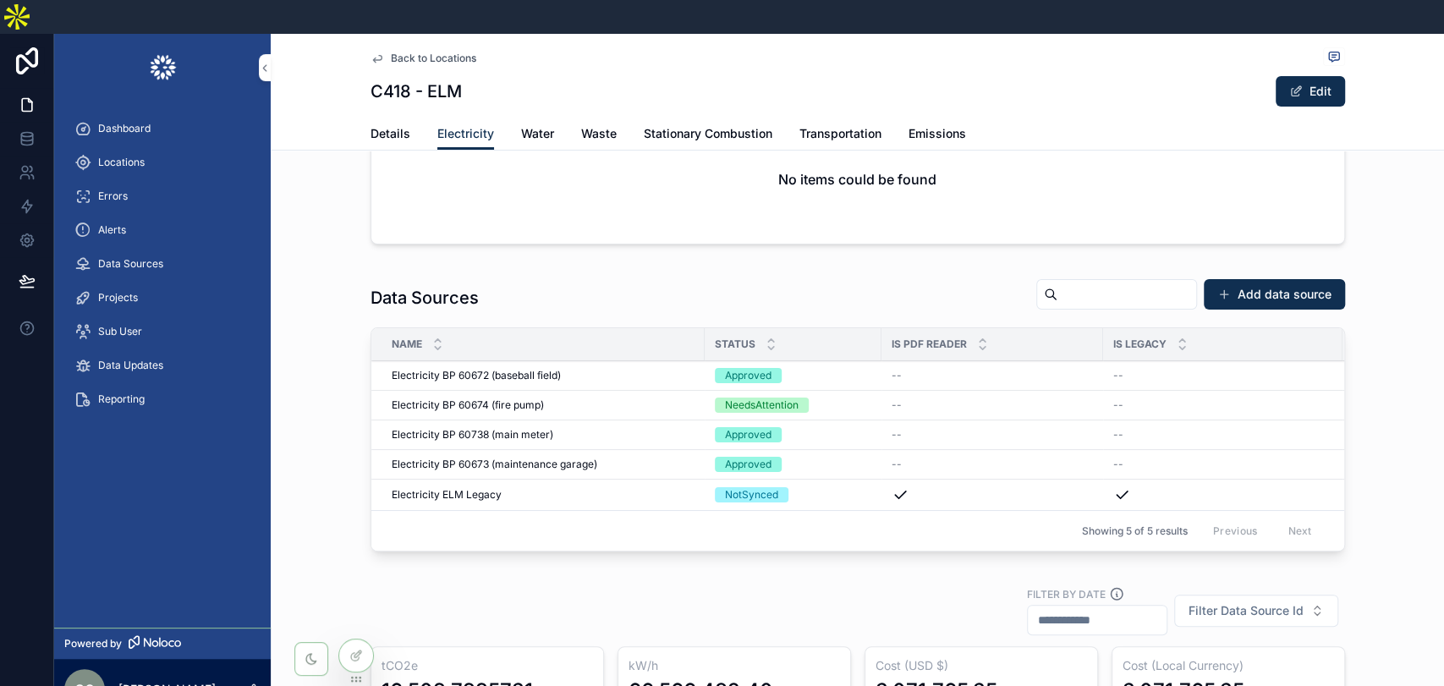
scroll to position [188, 0]
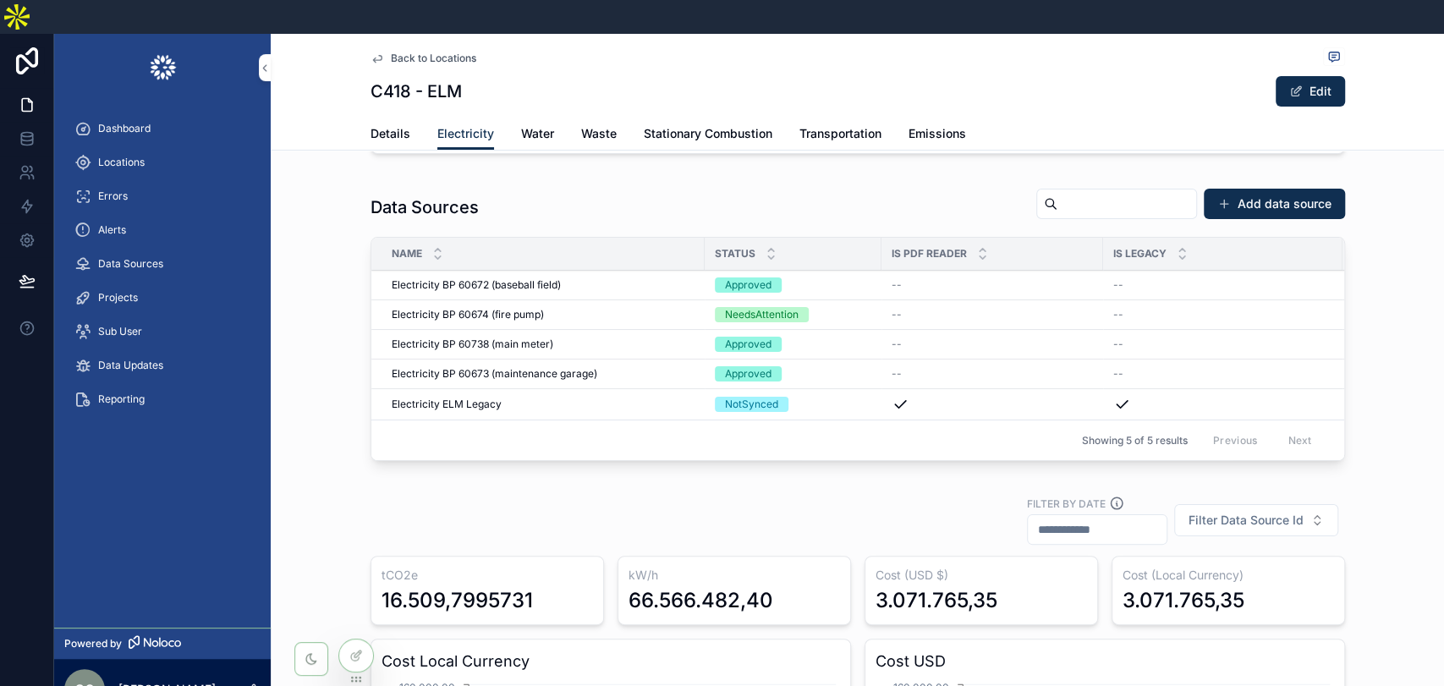
click at [467, 278] on span "Electricity BP 60672 (baseball field)" at bounding box center [476, 285] width 169 height 14
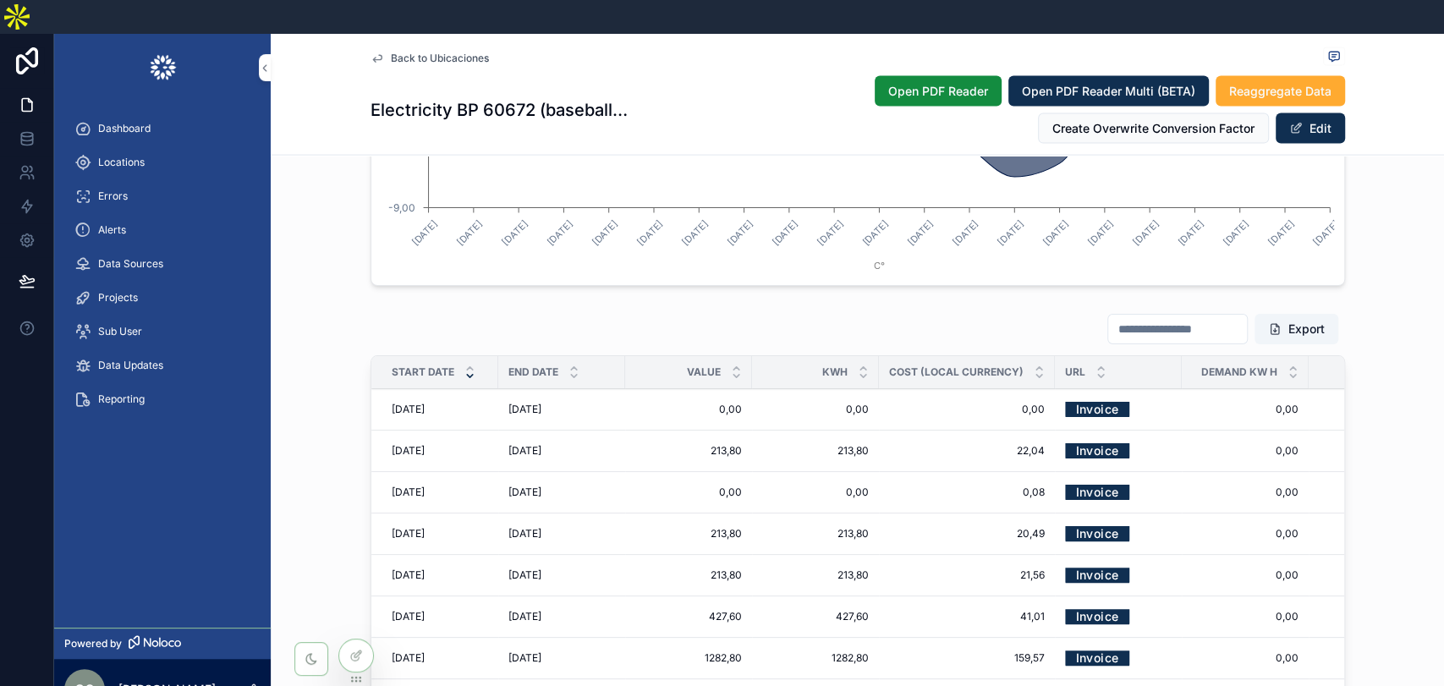
scroll to position [2538, 0]
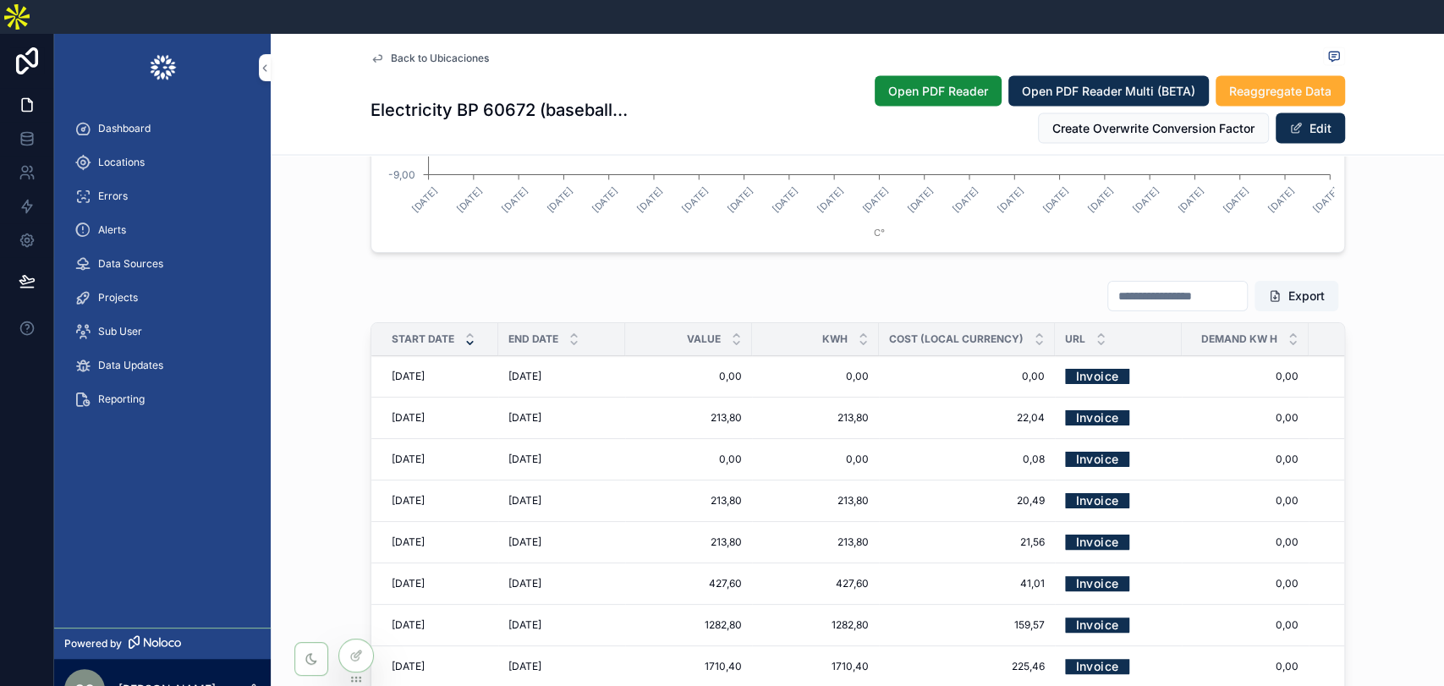
click at [99, 156] on span "Locations" at bounding box center [121, 163] width 47 height 14
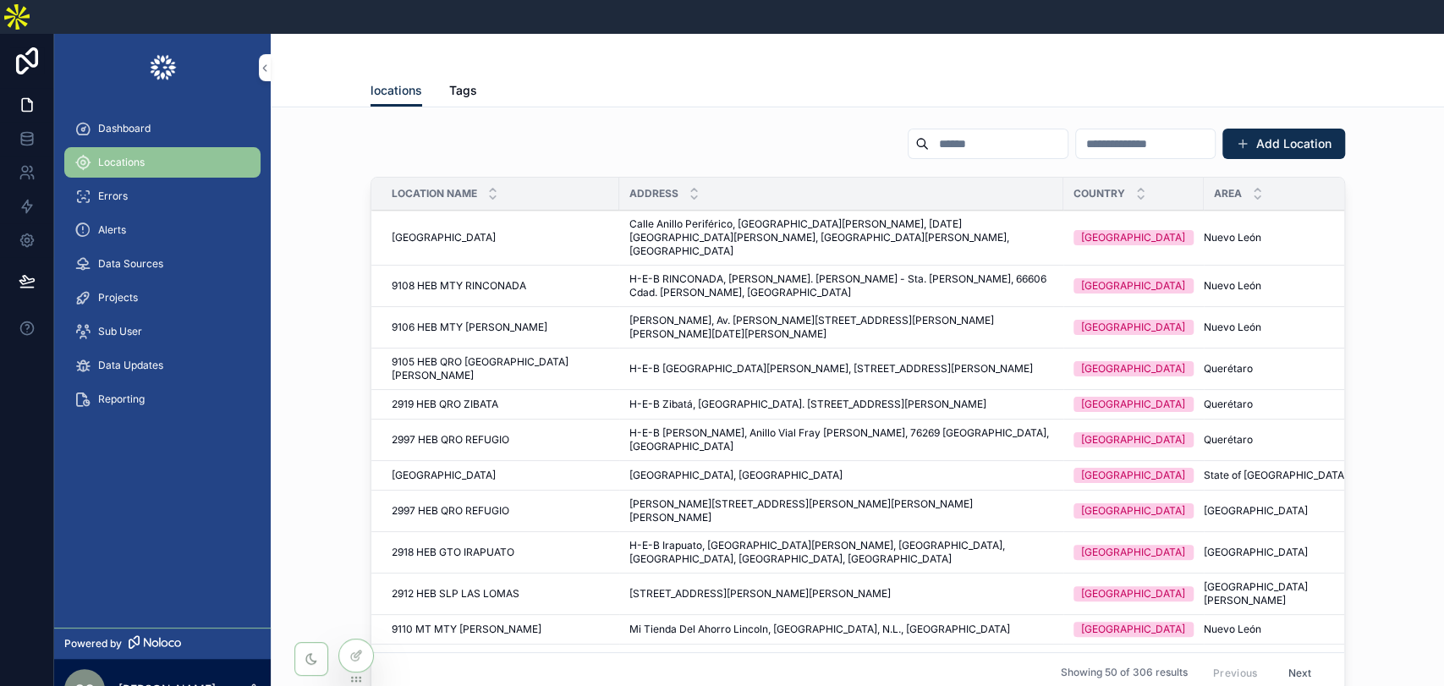
click at [929, 132] on input "scrollable content" at bounding box center [998, 144] width 139 height 24
paste input "**********"
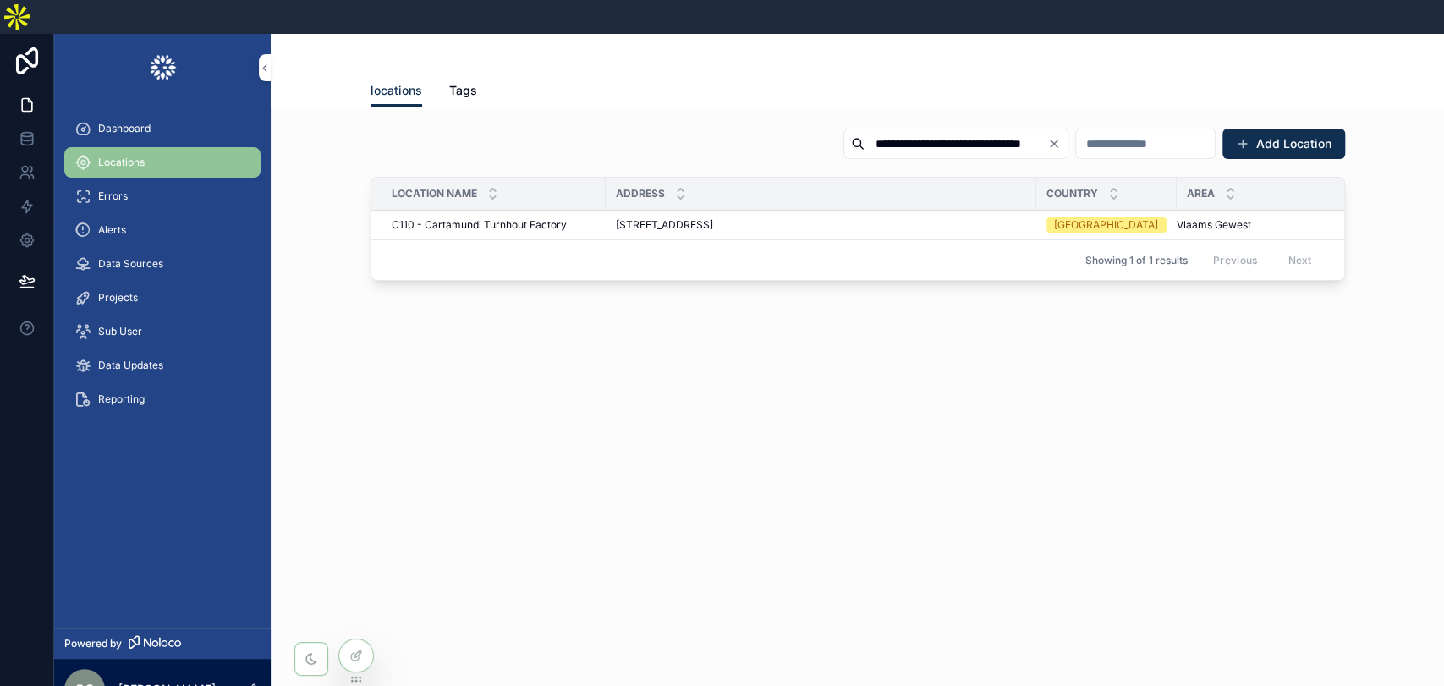
type input "**********"
click at [713, 218] on span "Visbeekstraat 22, 2300 Turnhout, Belgium" at bounding box center [664, 225] width 97 height 14
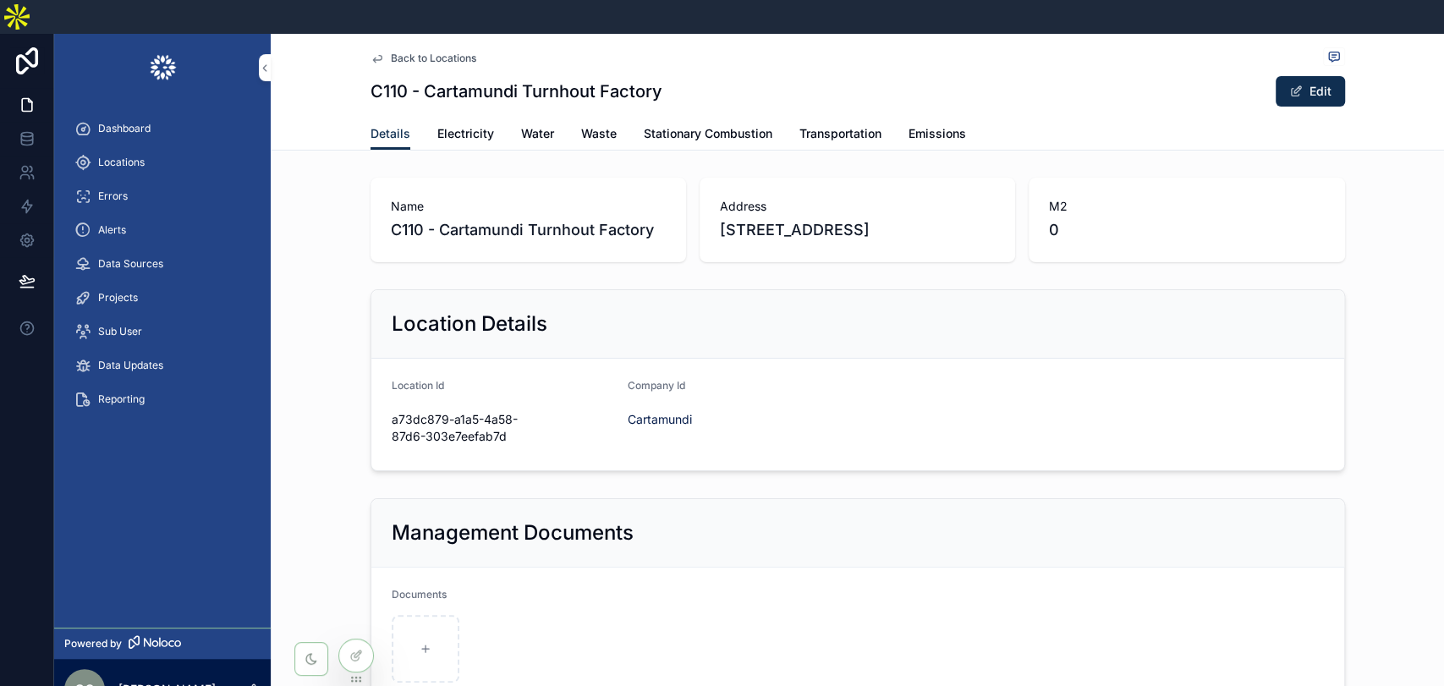
click at [460, 125] on span "Electricity" at bounding box center [465, 133] width 57 height 17
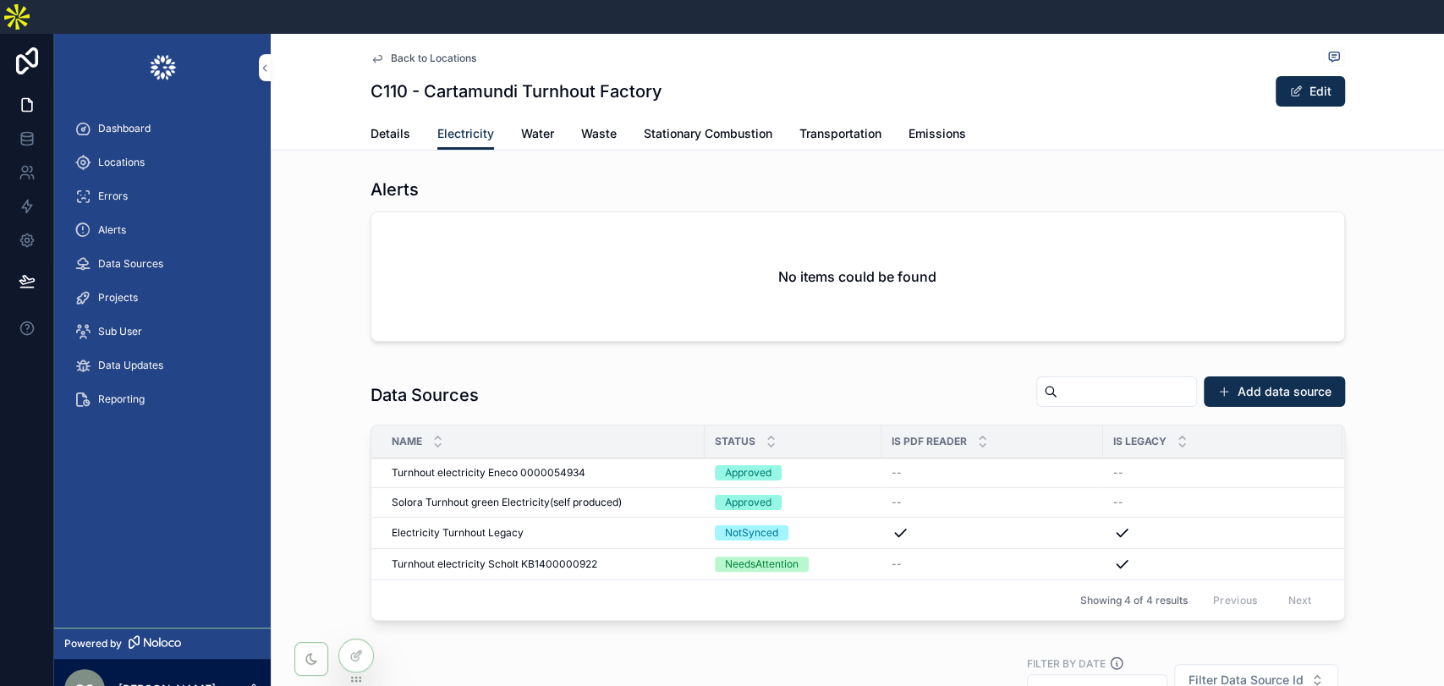
click at [544, 466] on span "Turnhout electricity Eneco 0000054934" at bounding box center [489, 473] width 194 height 14
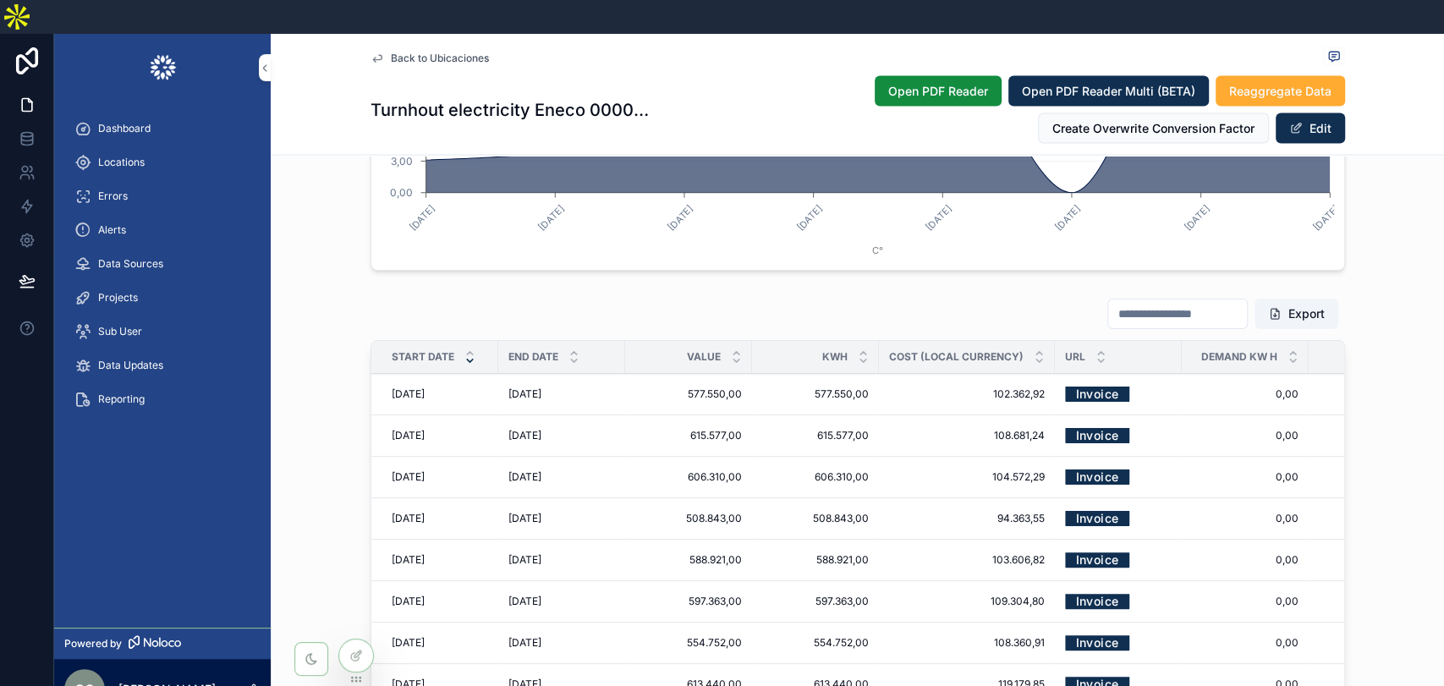
scroll to position [2443, 0]
click at [1083, 381] on link "Invoice" at bounding box center [1097, 394] width 64 height 26
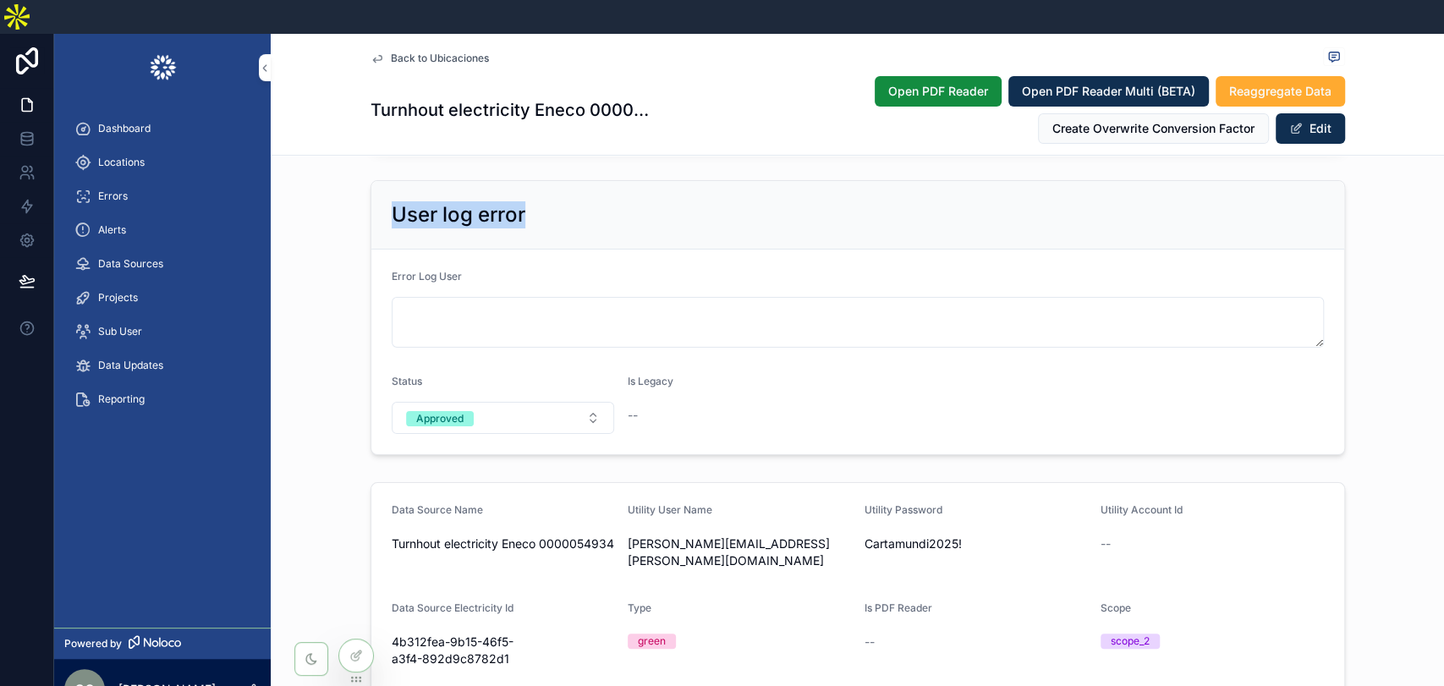
scroll to position [376, 0]
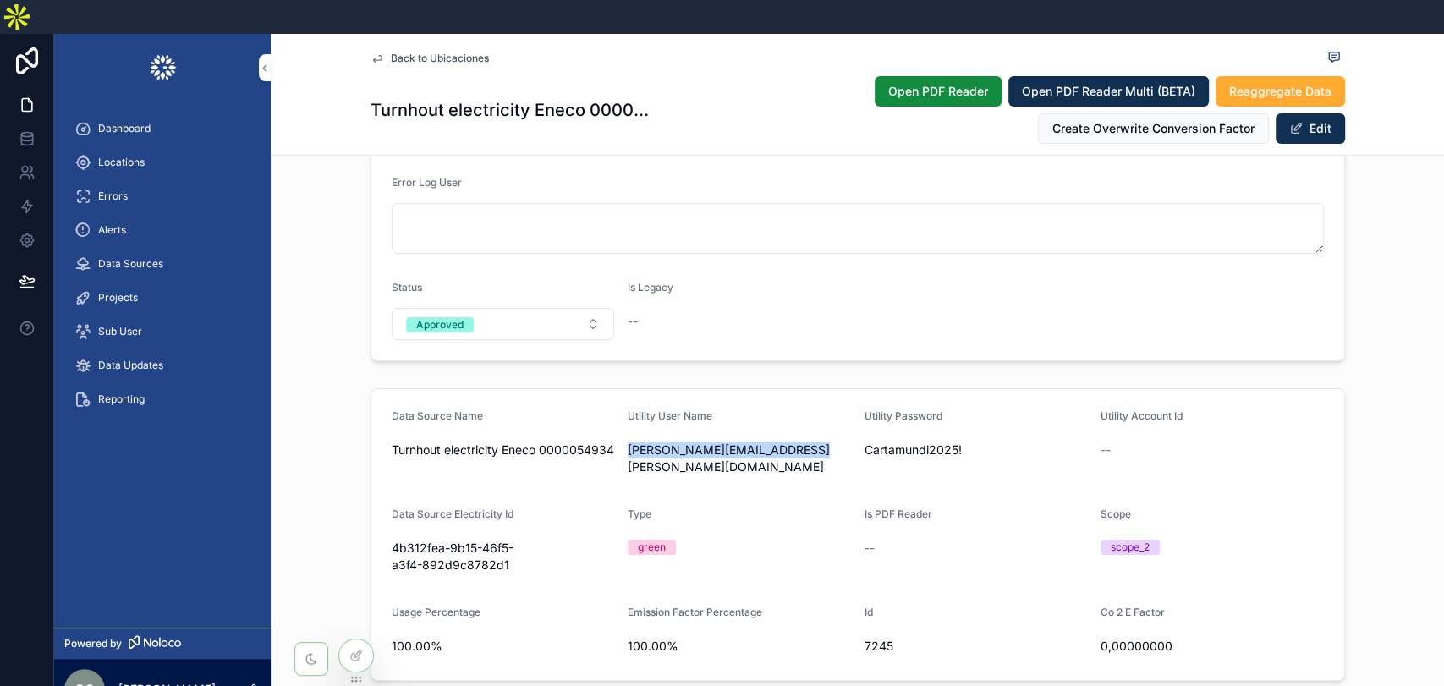
drag, startPoint x: 617, startPoint y: 416, endPoint x: 797, endPoint y: 418, distance: 180.2
click at [797, 418] on form "Data Source Name Turnhout electricity Eneco 0000054934 Utility User Name omar.c…" at bounding box center [857, 534] width 973 height 291
copy span "omar.casillas@cartamundi.com"
drag, startPoint x: 859, startPoint y: 413, endPoint x: 965, endPoint y: 408, distance: 105.9
click at [965, 442] on span "Cartamundi2025!" at bounding box center [975, 450] width 223 height 17
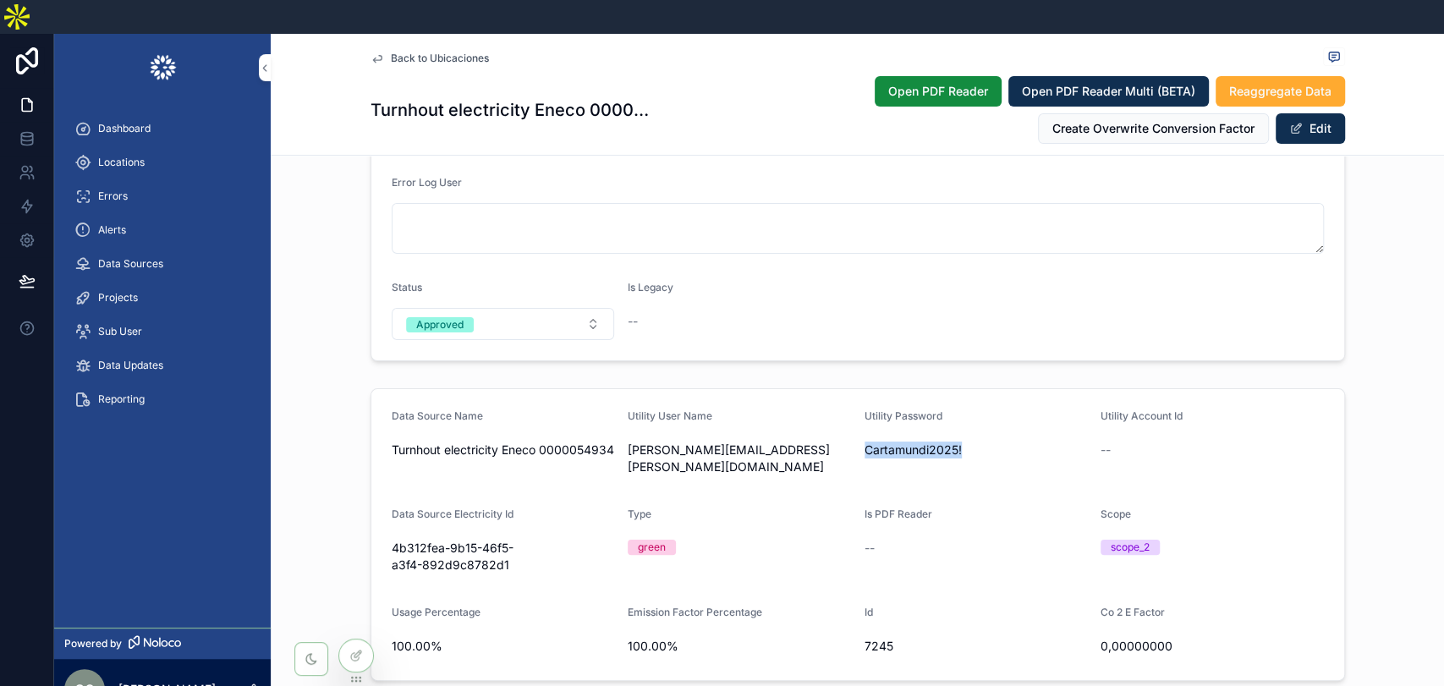
copy span "Cartamundi2025!"
drag, startPoint x: 856, startPoint y: 413, endPoint x: 947, endPoint y: 414, distance: 91.4
click at [873, 442] on span "Cartamundi2025!" at bounding box center [975, 450] width 223 height 17
click at [997, 442] on span "Cartamundi2025!" at bounding box center [975, 450] width 223 height 17
copy span "Cartamundi2025!"
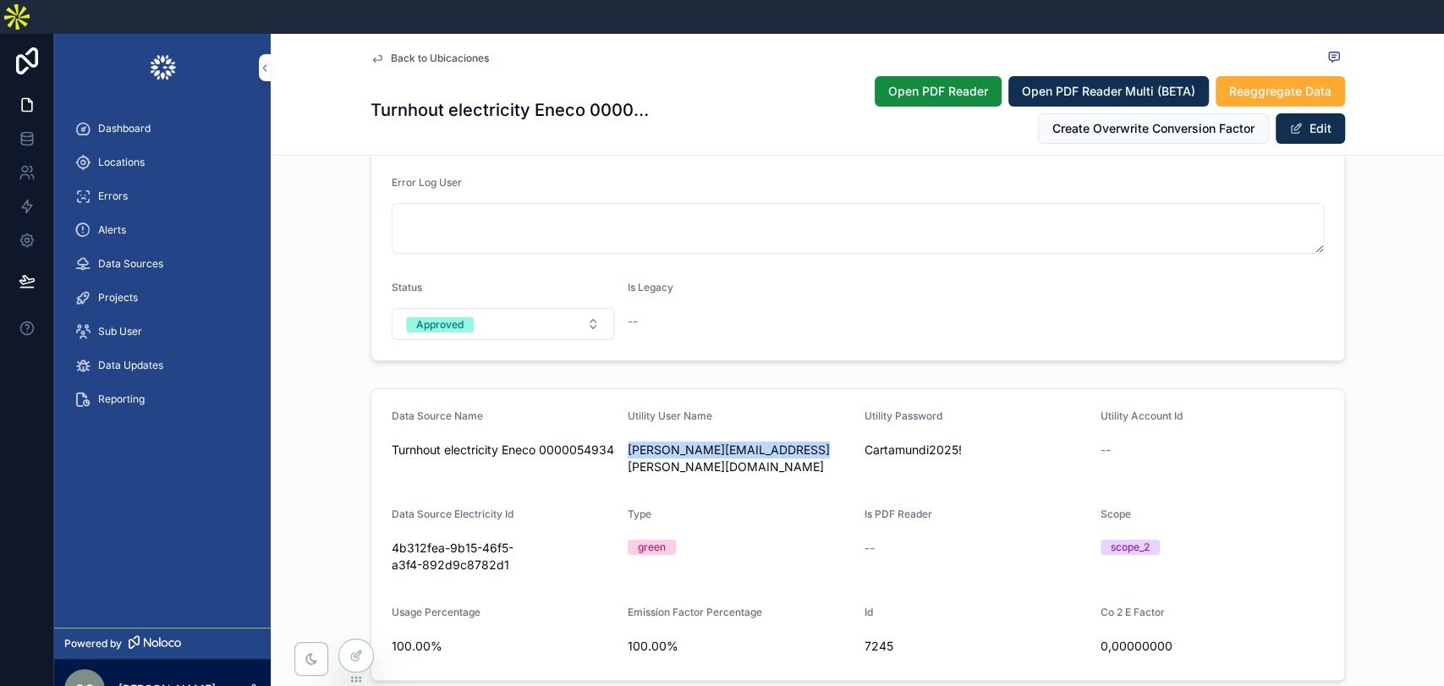
drag, startPoint x: 810, startPoint y: 403, endPoint x: 811, endPoint y: 412, distance: 8.5
click at [811, 412] on form "Data Source Name Turnhout electricity Eneco 0000054934 Utility User Name omar.c…" at bounding box center [857, 534] width 973 height 291
copy span "omar.casillas@cartamundi.com"
drag, startPoint x: 619, startPoint y: 414, endPoint x: 826, endPoint y: 428, distance: 206.9
click at [826, 428] on form "Data Source Name Turnhout electricity Eneco 0000054934 Utility User Name omar.c…" at bounding box center [857, 534] width 973 height 291
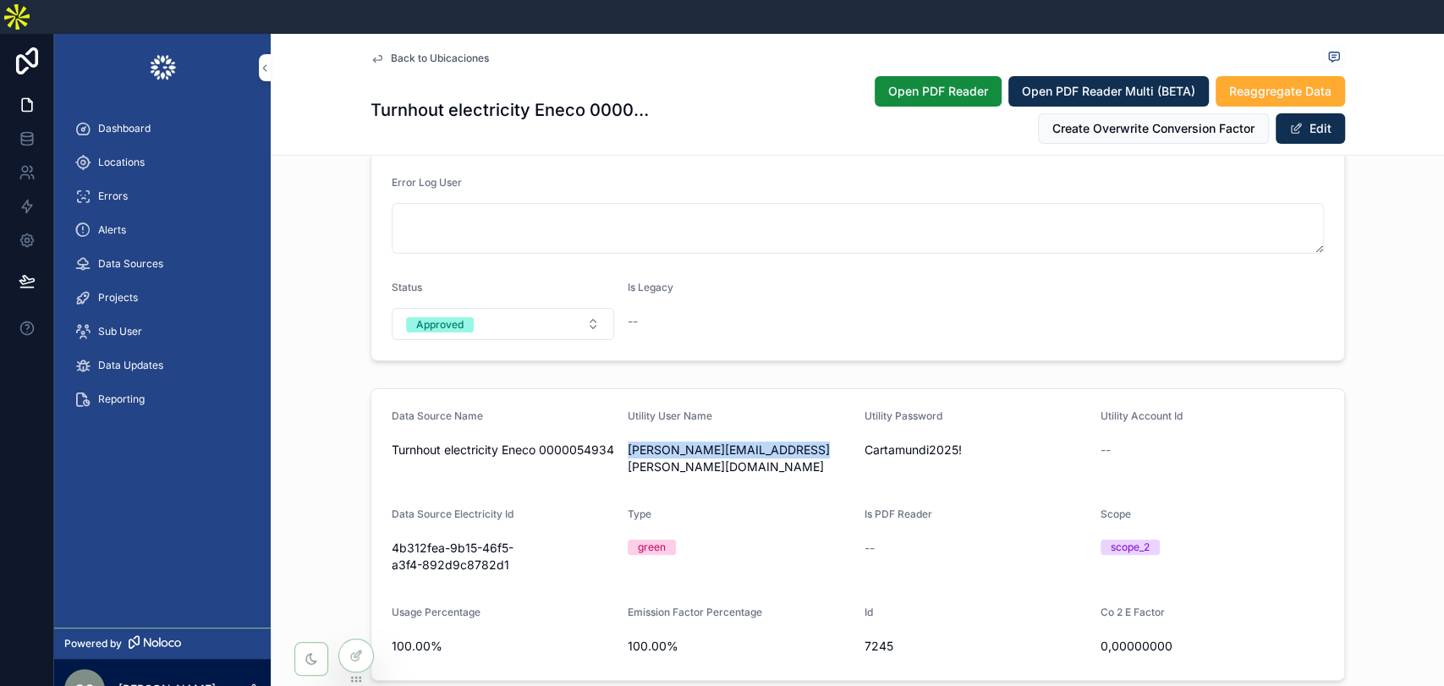
copy span "omar.casillas@cartamundi.com"
drag, startPoint x: 857, startPoint y: 410, endPoint x: 975, endPoint y: 403, distance: 118.7
click at [975, 403] on form "Data Source Name Turnhout electricity Eneco 0000054934 Utility User Name omar.c…" at bounding box center [857, 534] width 973 height 291
copy span "Cartamundi2025!"
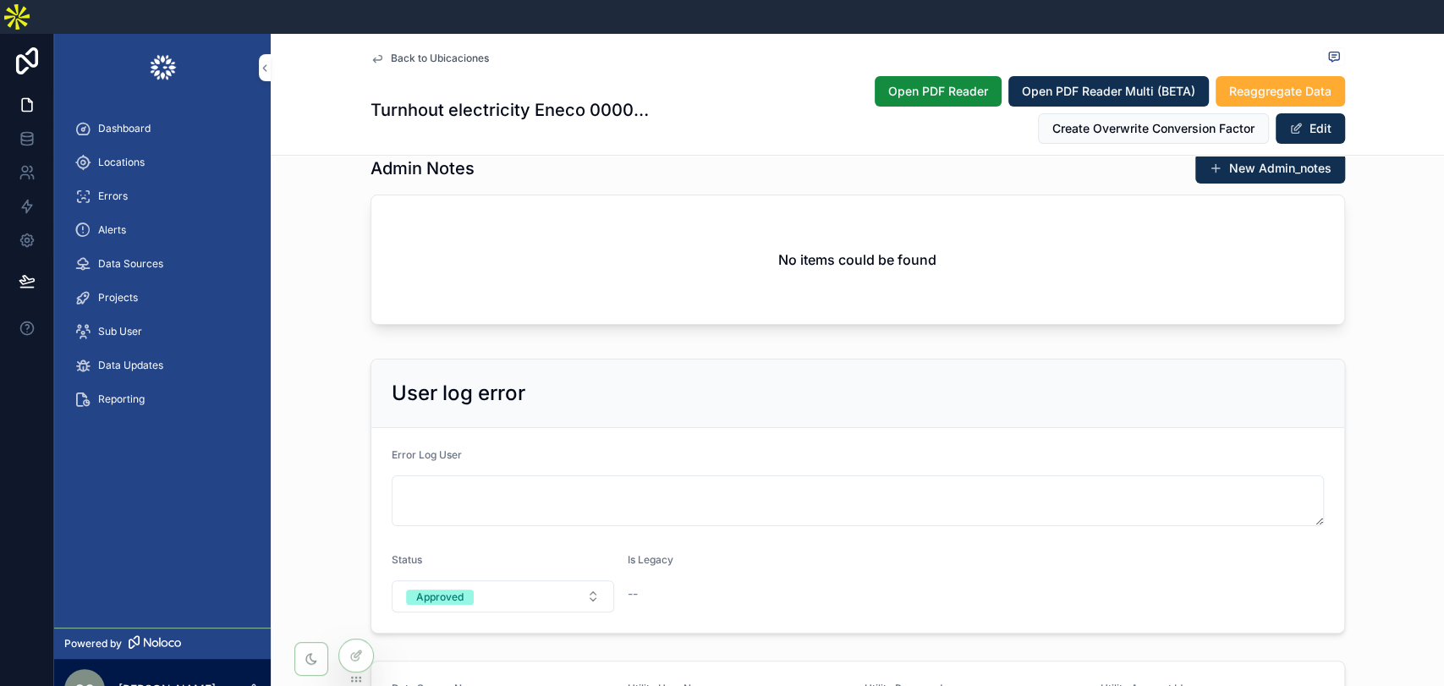
scroll to position [0, 0]
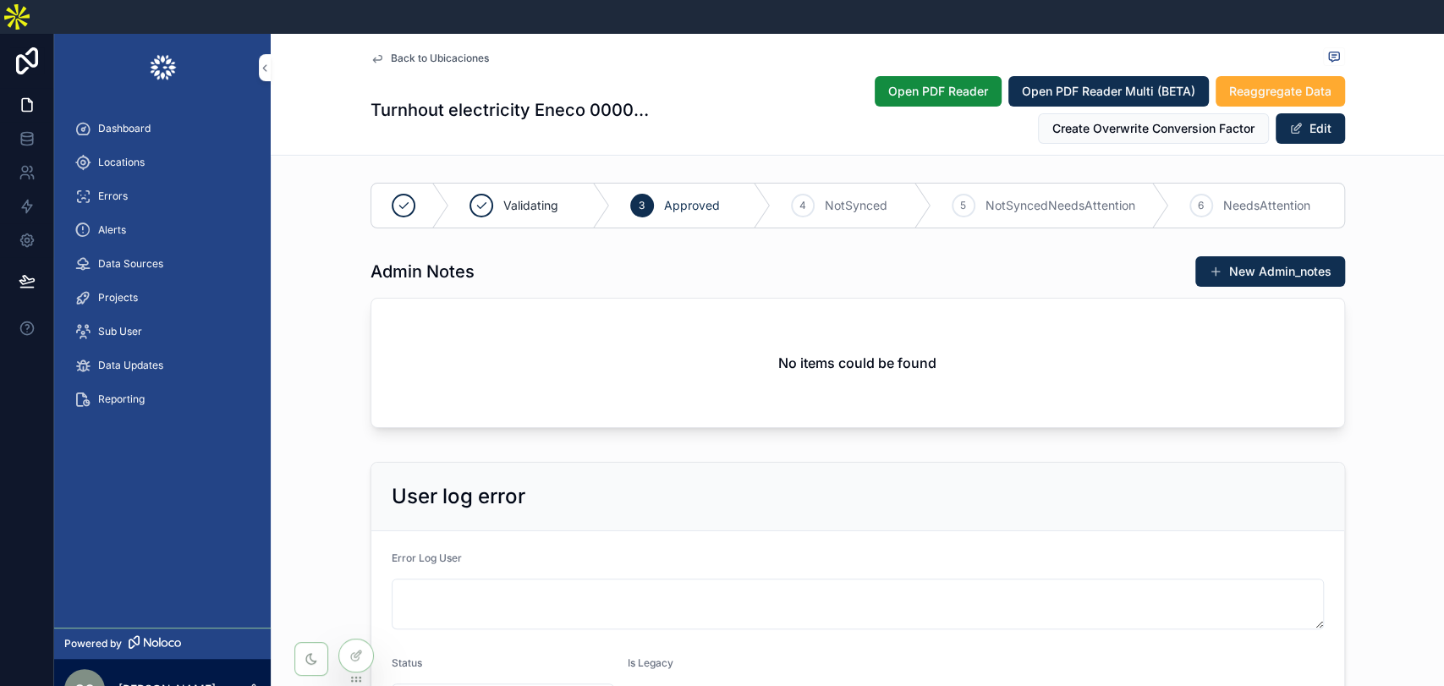
click at [328, 301] on div "Admin Notes New Admin_notes No items could be found" at bounding box center [857, 345] width 1173 height 193
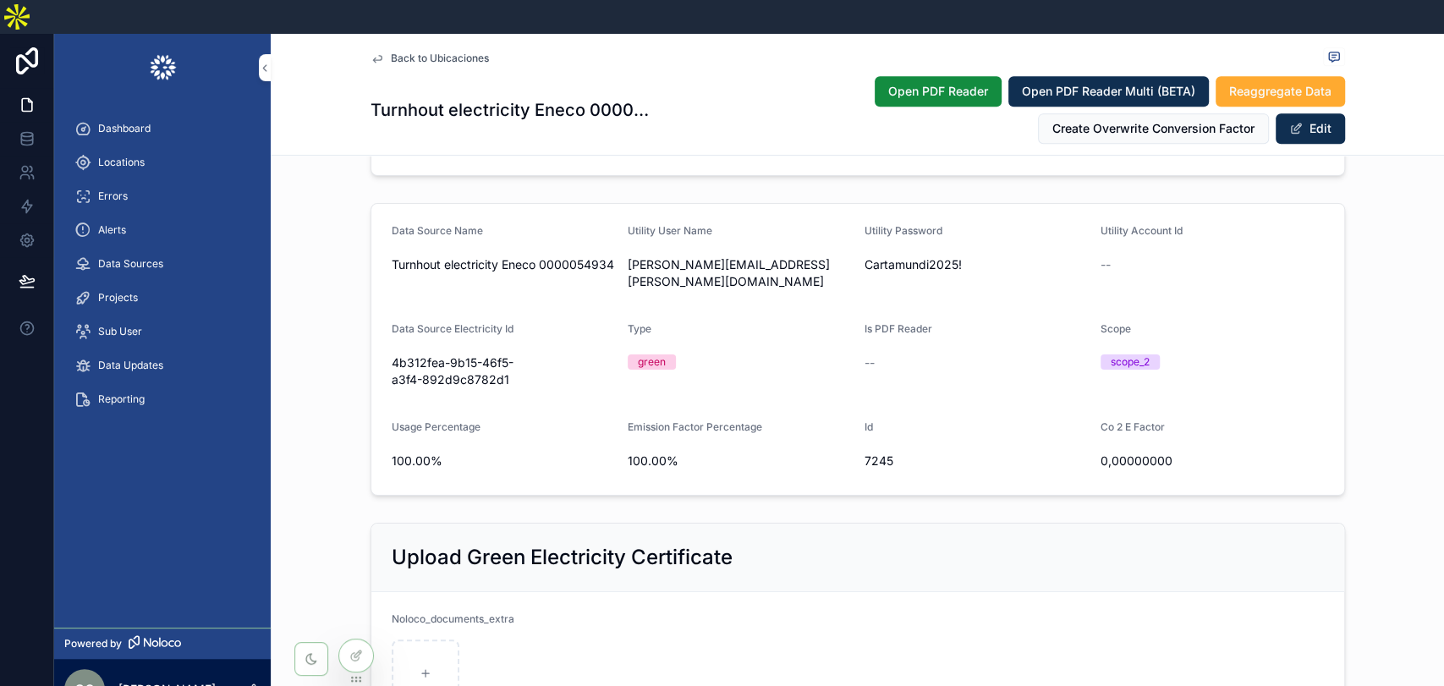
scroll to position [563, 0]
drag, startPoint x: 619, startPoint y: 228, endPoint x: 806, endPoint y: 218, distance: 187.2
click at [806, 218] on form "Data Source Name Turnhout electricity Eneco 0000054934 Utility User Name omar.c…" at bounding box center [857, 346] width 973 height 291
click at [807, 254] on span "omar.casillas@cartamundi.com" at bounding box center [739, 271] width 223 height 34
copy span "omar.casillas@cartamundi.com"
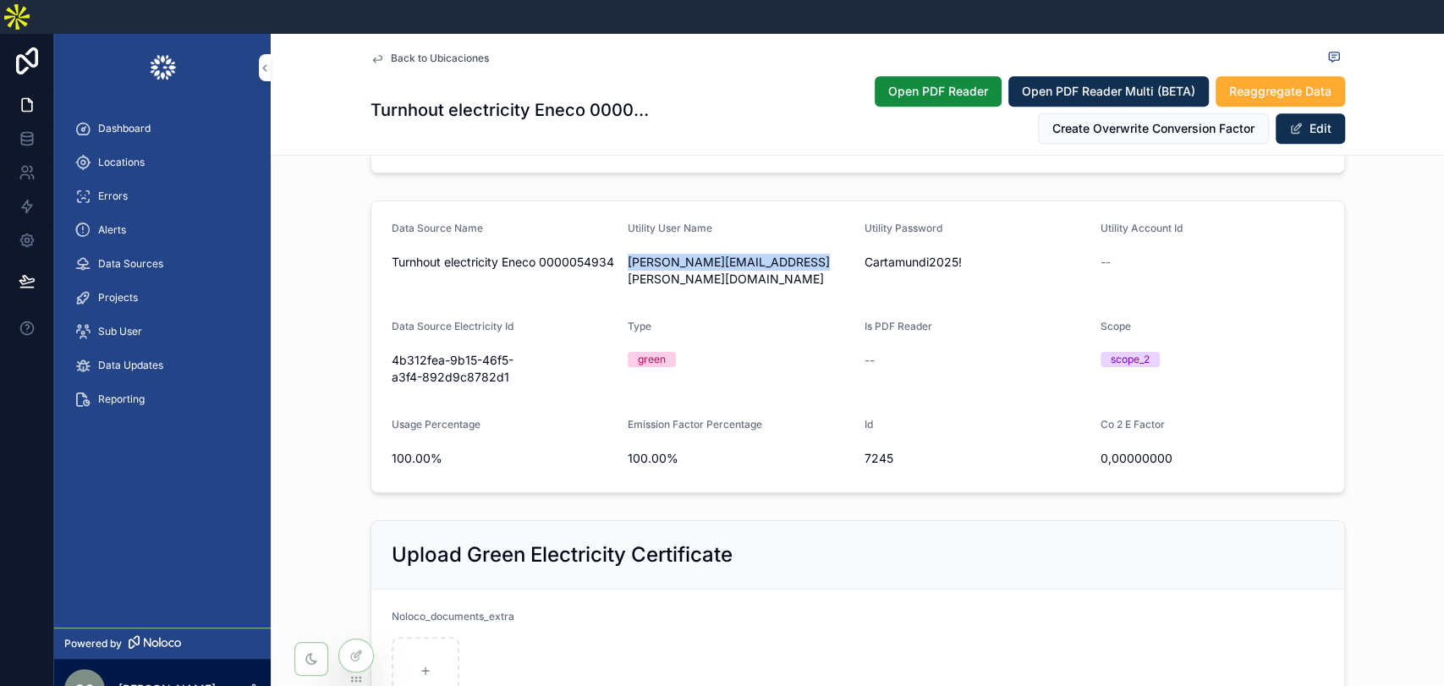
drag, startPoint x: 615, startPoint y: 225, endPoint x: 813, endPoint y: 226, distance: 197.9
click at [813, 226] on form "Data Source Name Turnhout electricity Eneco 0000054934 Utility User Name omar.c…" at bounding box center [857, 346] width 973 height 291
copy span "omar.casillas@cartamundi.com"
